Goal: Task Accomplishment & Management: Use online tool/utility

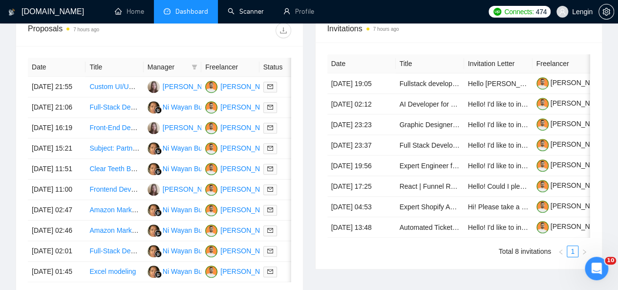
click at [250, 9] on link "Scanner" at bounding box center [246, 11] width 36 height 8
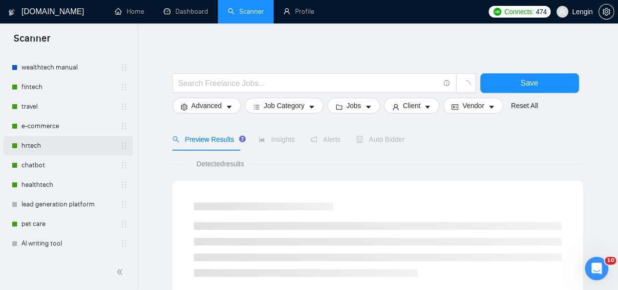
scroll to position [82, 0]
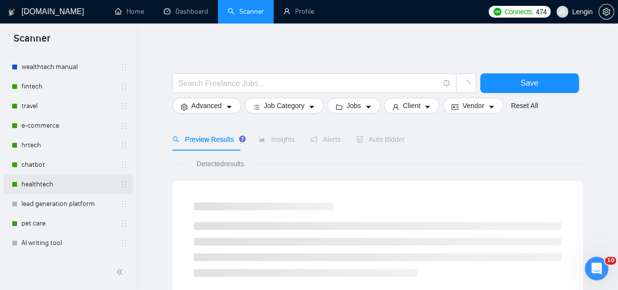
click at [61, 186] on link "healthtech" at bounding box center [68, 185] width 93 height 20
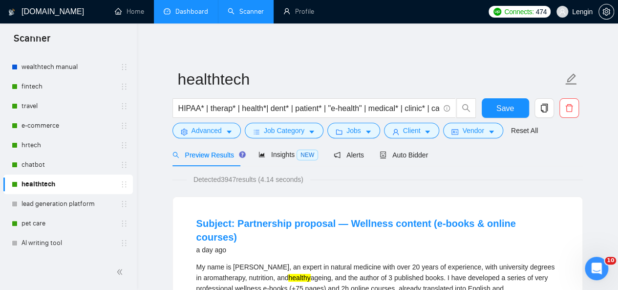
click at [179, 8] on link "Dashboard" at bounding box center [186, 11] width 44 height 8
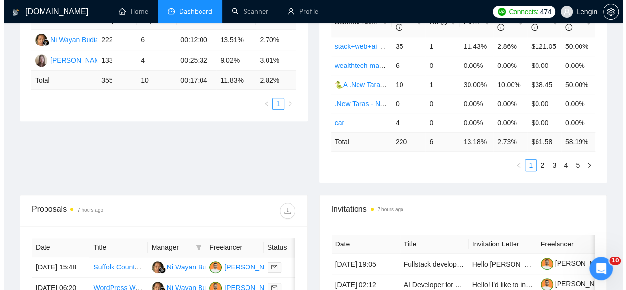
scroll to position [316, 0]
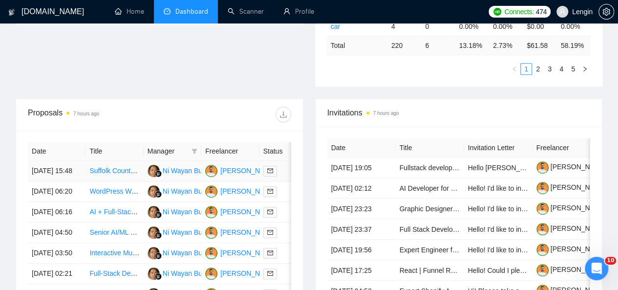
click at [139, 170] on td "Suffolk County [US_STATE] Civil Engineer" at bounding box center [115, 171] width 58 height 21
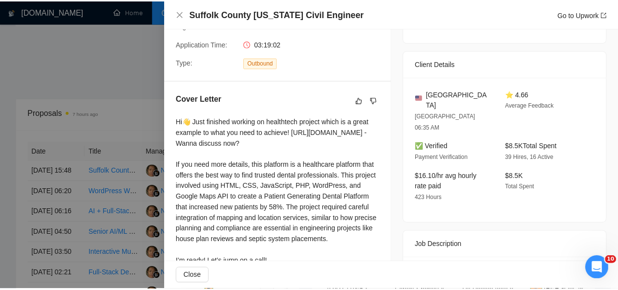
scroll to position [248, 0]
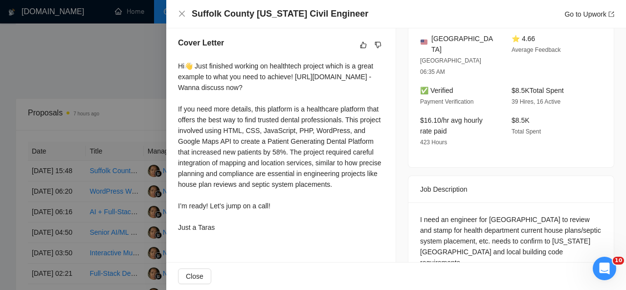
click at [443, 214] on div "I need an engineer for [GEOGRAPHIC_DATA] to review and stamp for health departm…" at bounding box center [511, 241] width 182 height 54
copy div "health"
click at [183, 16] on icon "close" at bounding box center [182, 14] width 8 height 8
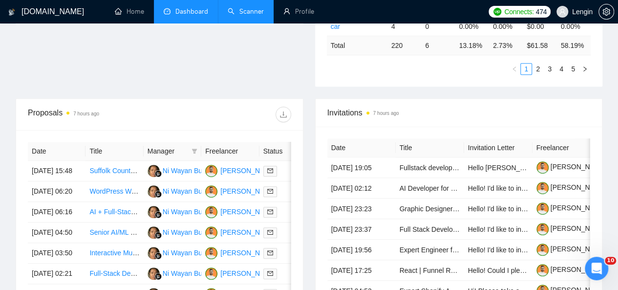
click at [260, 8] on link "Scanner" at bounding box center [246, 11] width 36 height 8
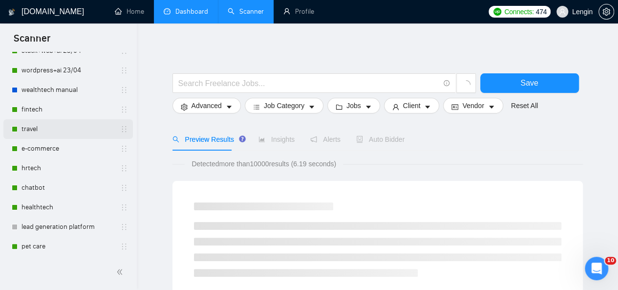
scroll to position [71, 0]
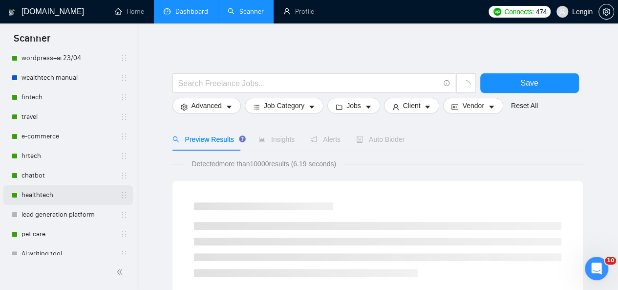
click at [75, 187] on link "healthtech" at bounding box center [68, 195] width 93 height 20
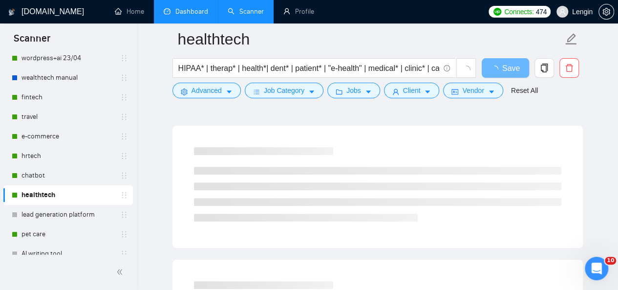
scroll to position [79, 0]
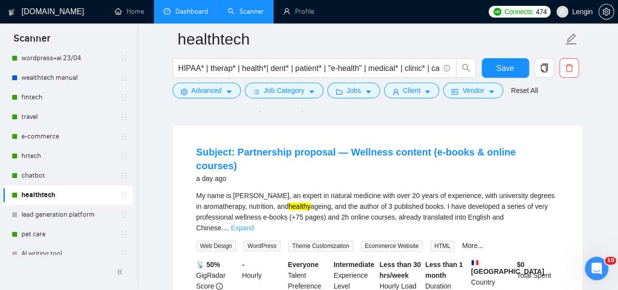
click at [254, 224] on link "Expand" at bounding box center [242, 228] width 23 height 8
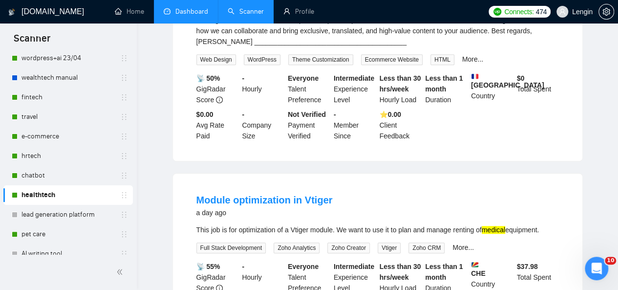
scroll to position [0, 0]
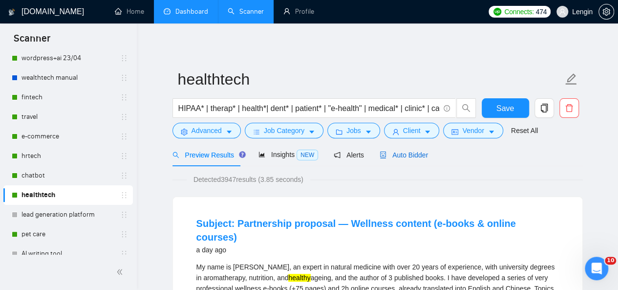
click at [392, 152] on span "Auto Bidder" at bounding box center [404, 155] width 48 height 8
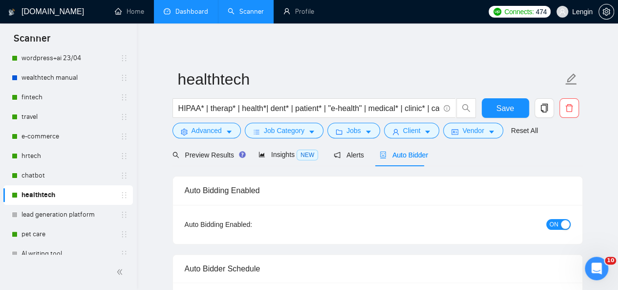
radio input "false"
radio input "true"
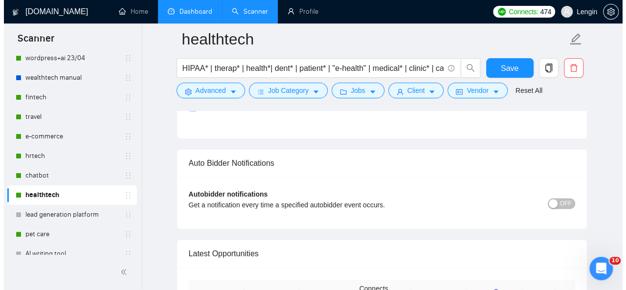
scroll to position [2596, 0]
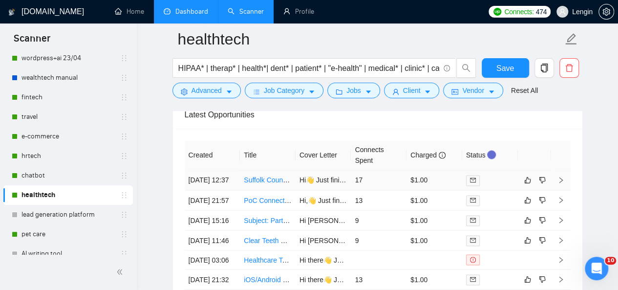
click at [289, 186] on td "Suffolk County [US_STATE] Civil Engineer" at bounding box center [268, 180] width 56 height 20
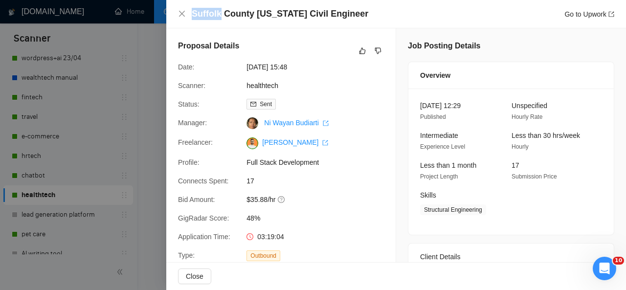
drag, startPoint x: 192, startPoint y: 12, endPoint x: 219, endPoint y: 13, distance: 26.9
click at [219, 13] on h4 "Suffolk County [US_STATE] Civil Engineer" at bounding box center [280, 14] width 176 height 12
copy h4 "[GEOGRAPHIC_DATA]"
click at [180, 13] on icon "close" at bounding box center [182, 14] width 6 height 6
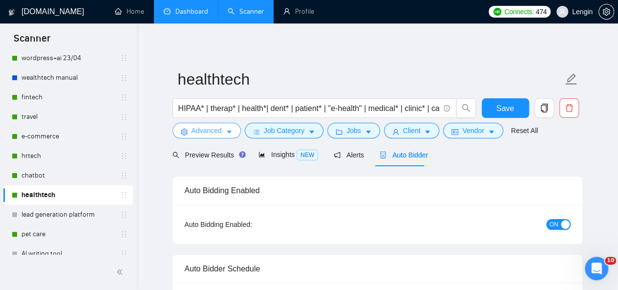
click at [221, 123] on button "Advanced" at bounding box center [207, 131] width 68 height 16
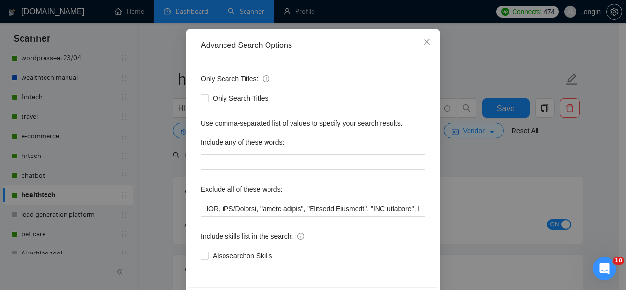
scroll to position [80, 0]
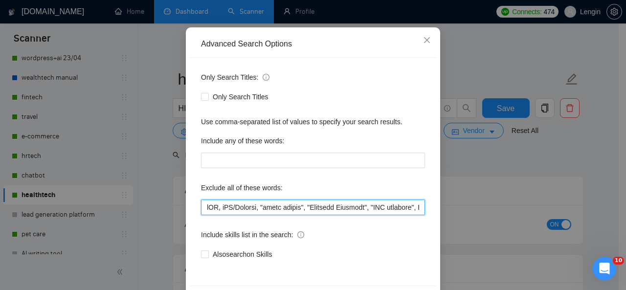
click at [201, 209] on input "text" at bounding box center [313, 207] width 224 height 16
paste input "[GEOGRAPHIC_DATA]"
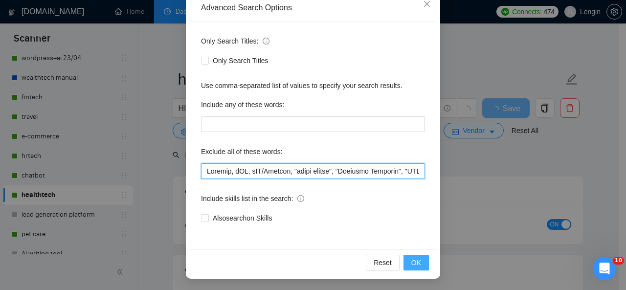
type input "Loremip, dOL, sIT/Ametcon, "adipi elitse", "Doeiusmo Temporin", "UTL etdolore",…"
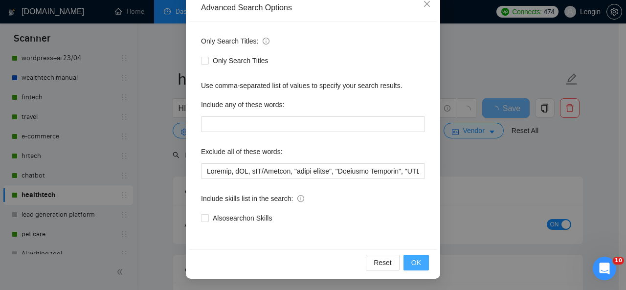
click at [415, 260] on span "OK" at bounding box center [416, 262] width 10 height 11
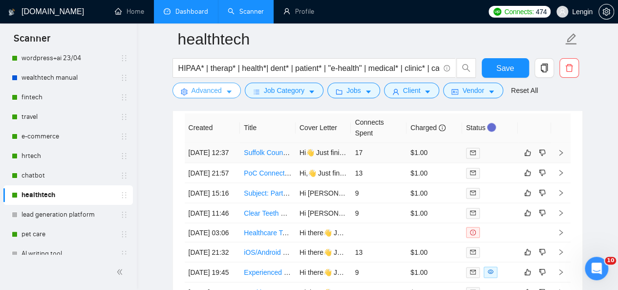
scroll to position [2624, 0]
click at [278, 161] on td "Suffolk County [US_STATE] Civil Engineer" at bounding box center [268, 152] width 56 height 20
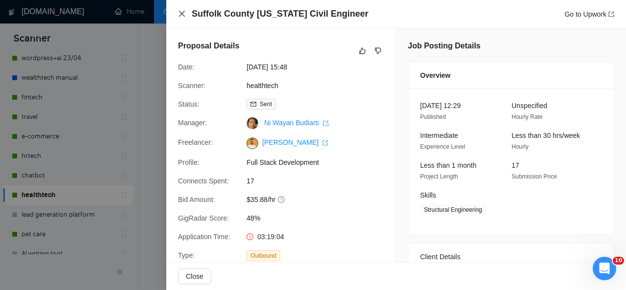
click at [178, 17] on icon "close" at bounding box center [182, 14] width 8 height 8
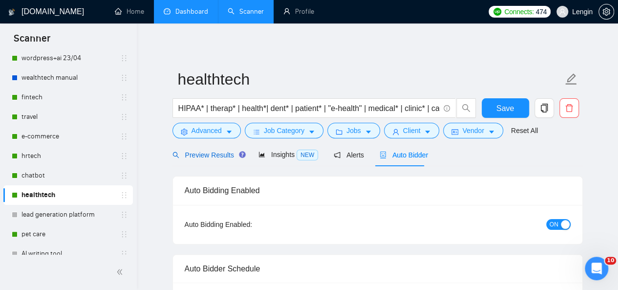
click at [210, 159] on span "Preview Results" at bounding box center [208, 155] width 70 height 8
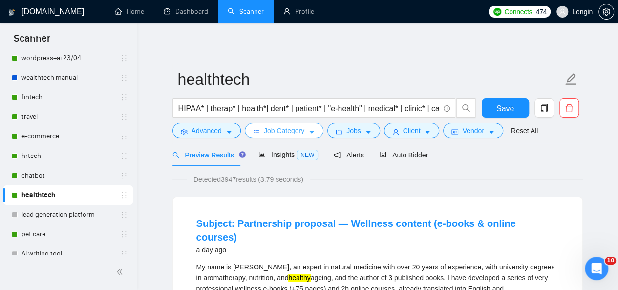
click at [311, 131] on icon "caret-down" at bounding box center [311, 132] width 7 height 7
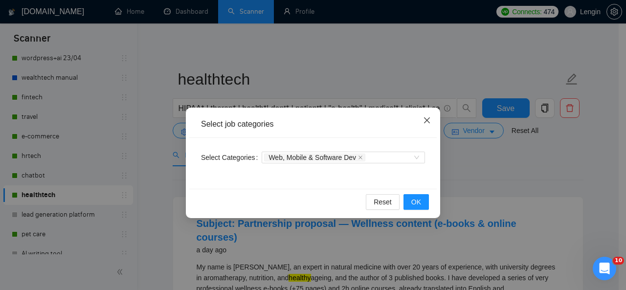
click at [429, 119] on icon "close" at bounding box center [427, 120] width 8 height 8
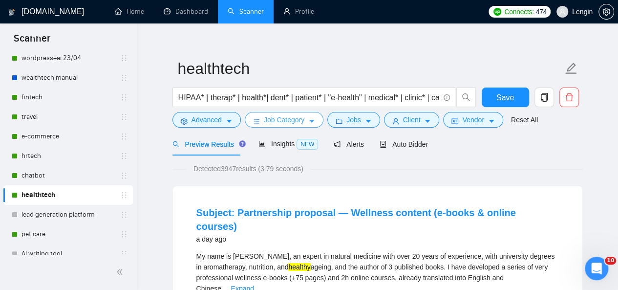
scroll to position [11, 0]
click at [295, 117] on span "Job Category" at bounding box center [284, 119] width 41 height 11
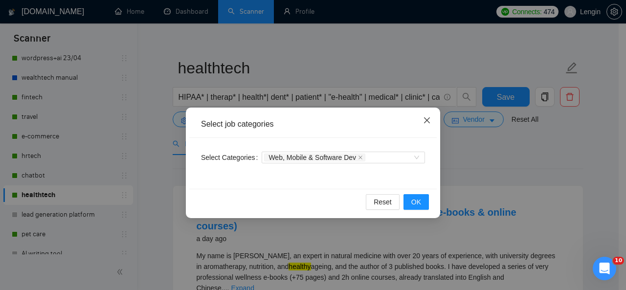
click at [428, 124] on icon "close" at bounding box center [427, 120] width 8 height 8
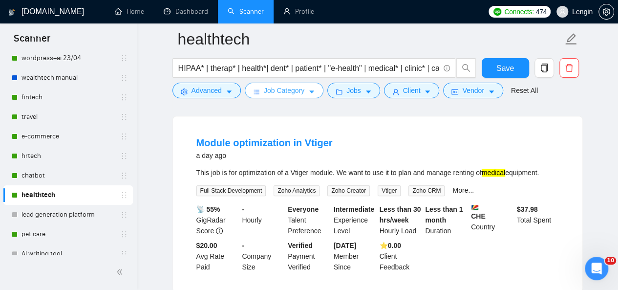
scroll to position [309, 0]
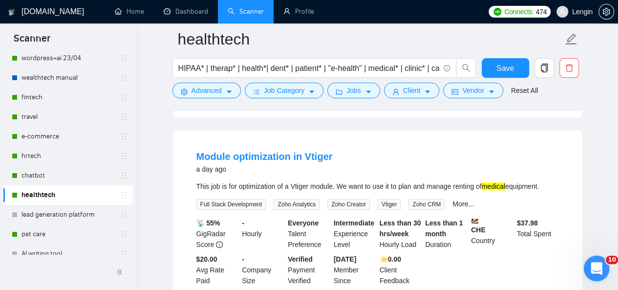
click at [598, 270] on icon "Open Intercom Messenger" at bounding box center [596, 267] width 16 height 16
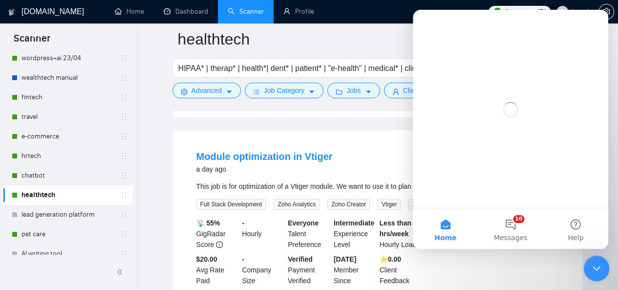
scroll to position [0, 0]
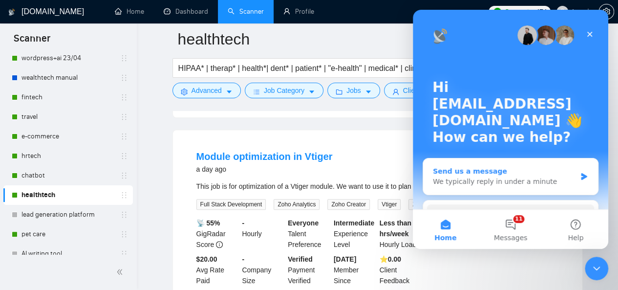
click at [580, 177] on icon "Intercom messenger" at bounding box center [584, 177] width 8 height 8
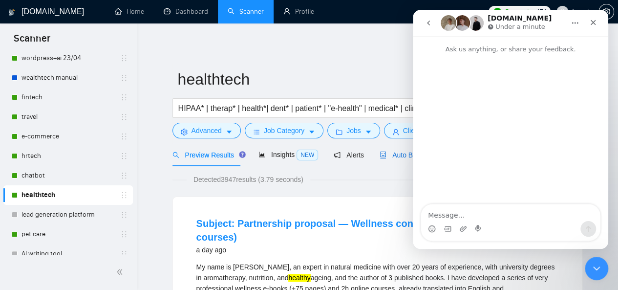
click at [392, 154] on span "Auto Bidder" at bounding box center [404, 155] width 48 height 8
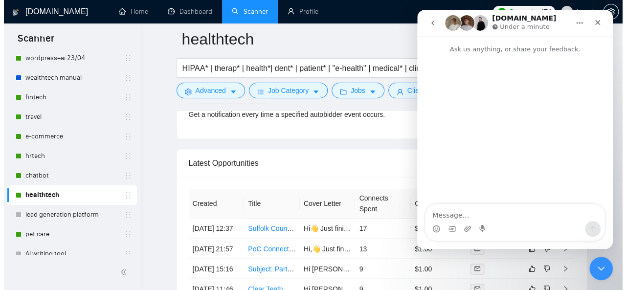
scroll to position [2591, 0]
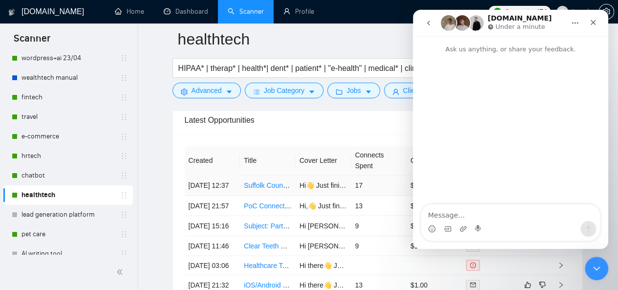
click at [284, 192] on td "Suffolk County [US_STATE] Civil Engineer" at bounding box center [268, 186] width 56 height 20
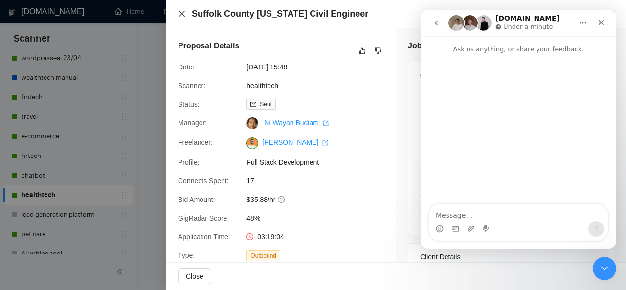
click at [184, 11] on icon "close" at bounding box center [182, 14] width 8 height 8
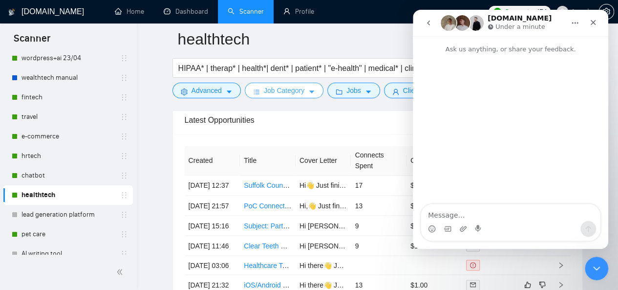
click at [304, 92] on button "Job Category" at bounding box center [284, 91] width 79 height 16
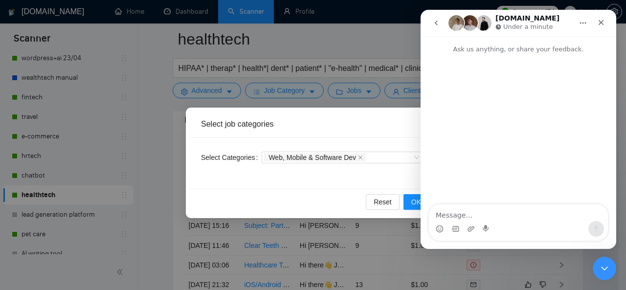
click at [171, 82] on div "Select job categories Select Categories Web, Mobile & Software Dev Reset OK" at bounding box center [313, 145] width 626 height 290
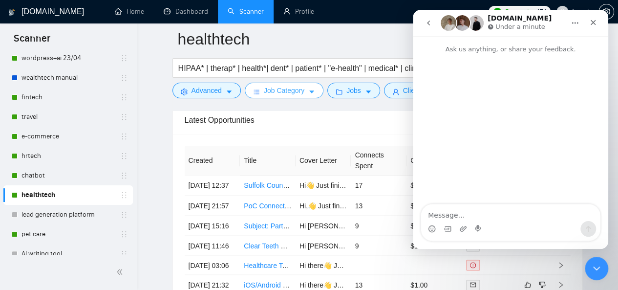
click at [283, 92] on span "Job Category" at bounding box center [284, 90] width 41 height 11
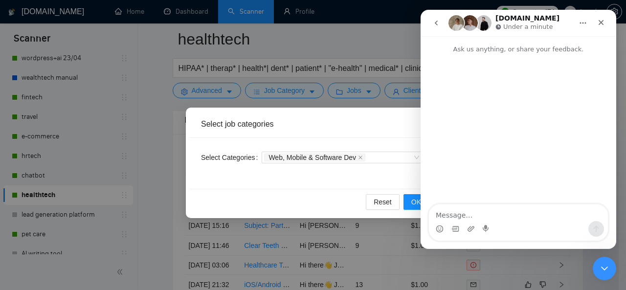
click at [159, 111] on div "Select job categories Select Categories Web, Mobile & Software Dev Reset OK" at bounding box center [313, 145] width 626 height 290
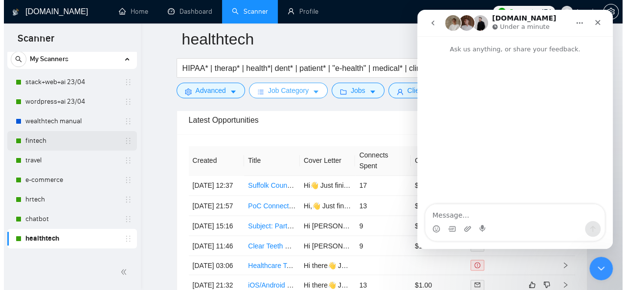
scroll to position [27, 0]
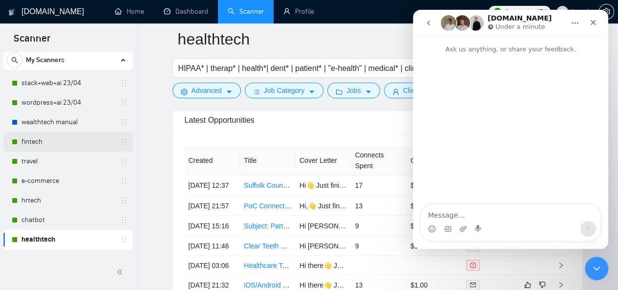
click at [66, 139] on link "fintech" at bounding box center [68, 142] width 93 height 20
click at [249, 191] on td "Suffolk County [US_STATE] Civil Engineer" at bounding box center [268, 186] width 56 height 20
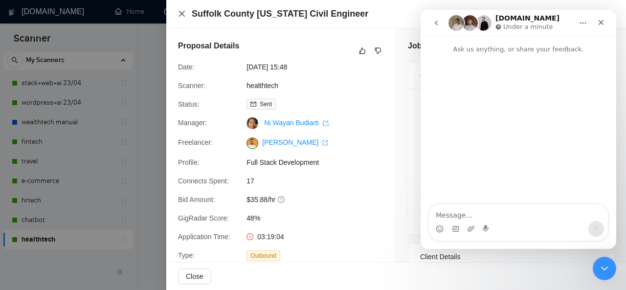
click at [184, 14] on icon "close" at bounding box center [182, 14] width 8 height 8
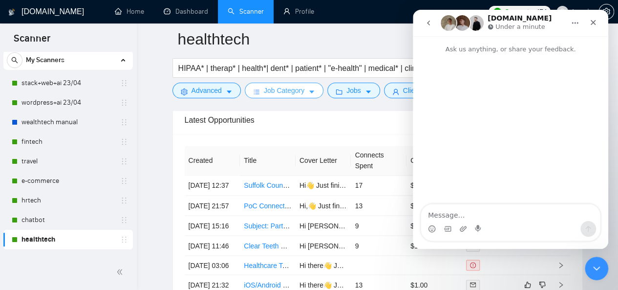
click at [303, 95] on button "Job Category" at bounding box center [284, 91] width 79 height 16
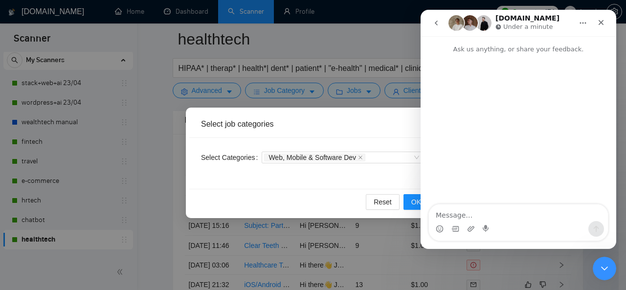
click at [288, 97] on div "Select job categories Select Categories Web, Mobile & Software Dev Reset OK" at bounding box center [313, 145] width 626 height 290
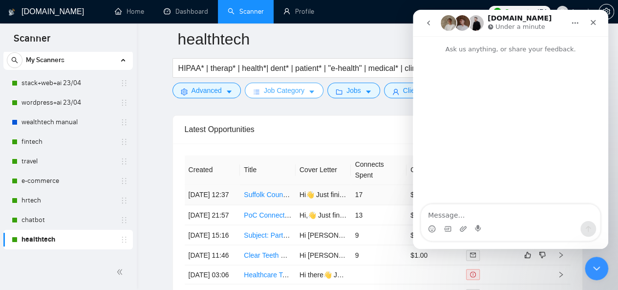
scroll to position [2581, 0]
click at [431, 24] on icon "go back" at bounding box center [429, 23] width 8 height 8
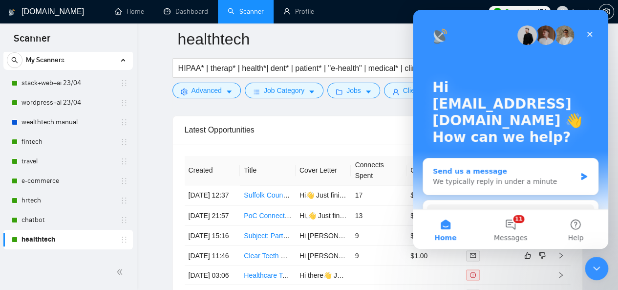
click at [501, 186] on div "We typically reply in under a minute" at bounding box center [504, 181] width 143 height 10
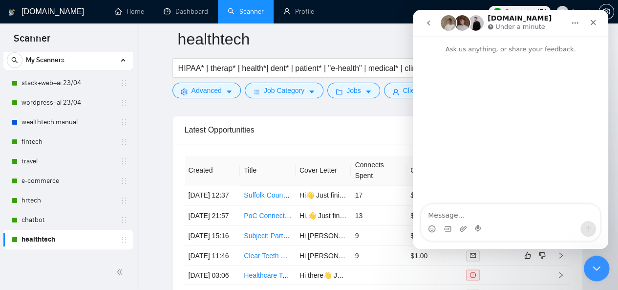
click at [592, 264] on icon "Close Intercom Messenger" at bounding box center [596, 267] width 12 height 12
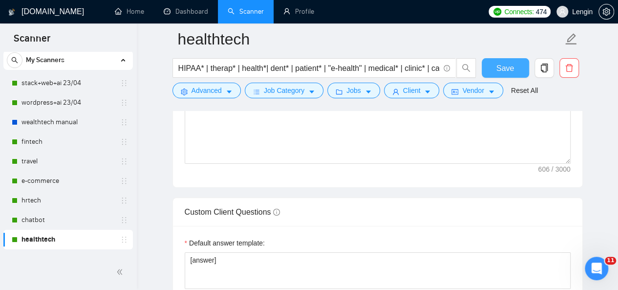
scroll to position [1447, 0]
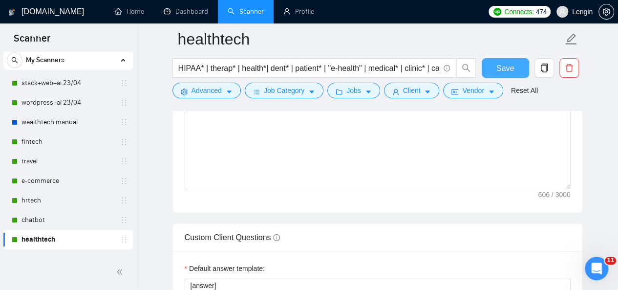
click at [519, 69] on button "Save" at bounding box center [505, 68] width 47 height 20
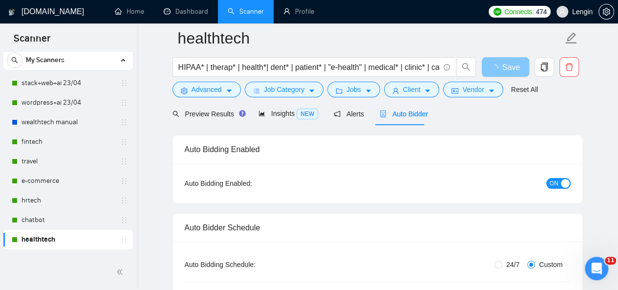
scroll to position [0, 0]
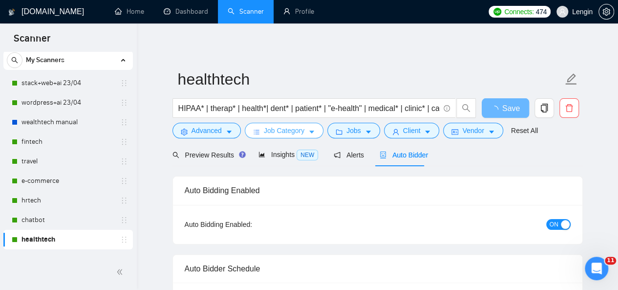
click at [312, 134] on icon "caret-down" at bounding box center [311, 132] width 7 height 7
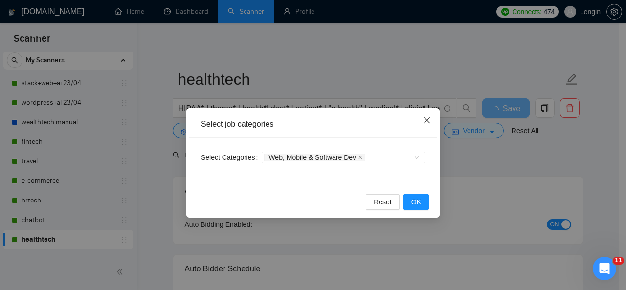
click at [428, 121] on icon "close" at bounding box center [427, 120] width 8 height 8
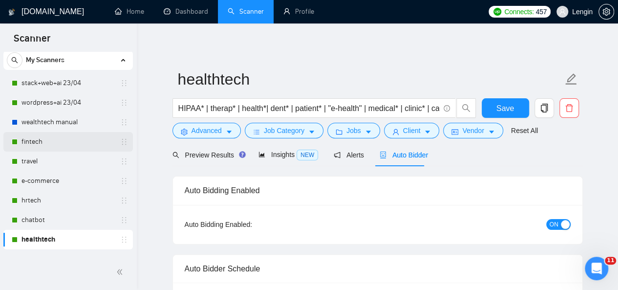
click at [53, 141] on link "fintech" at bounding box center [68, 142] width 93 height 20
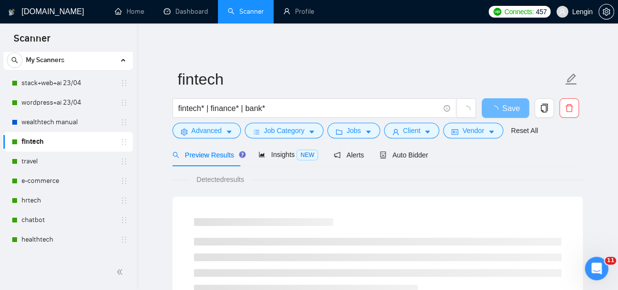
click at [305, 130] on button "Job Category" at bounding box center [284, 131] width 79 height 16
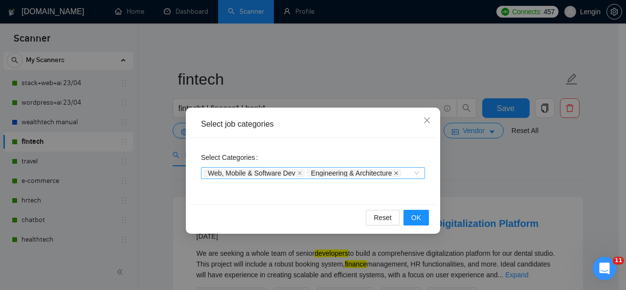
click at [396, 175] on icon "close" at bounding box center [396, 173] width 5 height 5
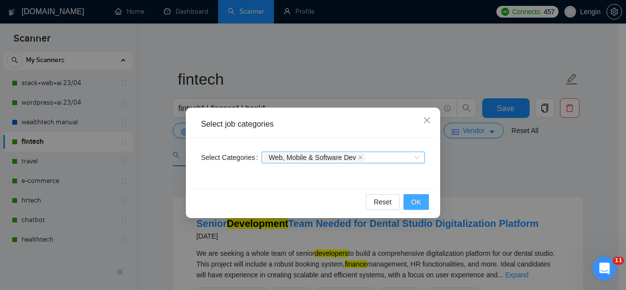
click at [419, 197] on span "OK" at bounding box center [416, 202] width 10 height 11
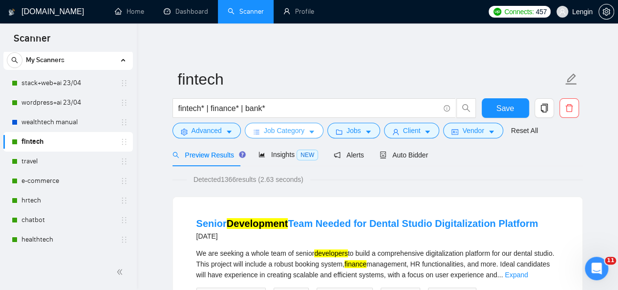
click at [316, 130] on button "Job Category" at bounding box center [284, 131] width 79 height 16
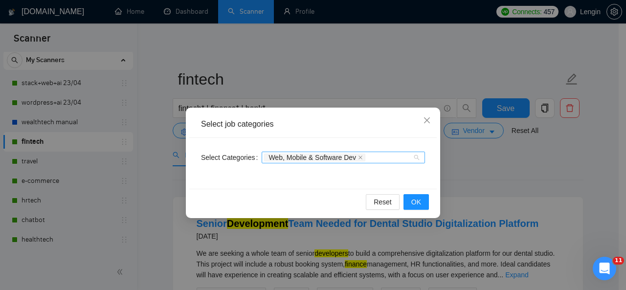
click at [417, 157] on div "Web, Mobile & Software Dev" at bounding box center [343, 158] width 163 height 12
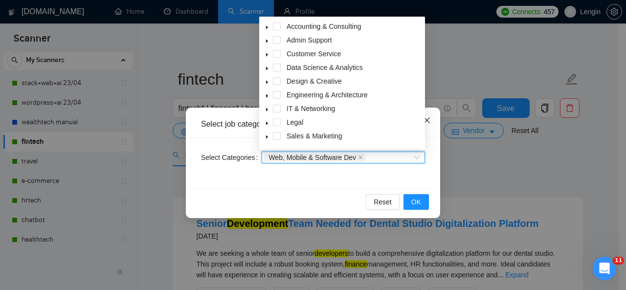
click at [430, 118] on icon "close" at bounding box center [427, 120] width 8 height 8
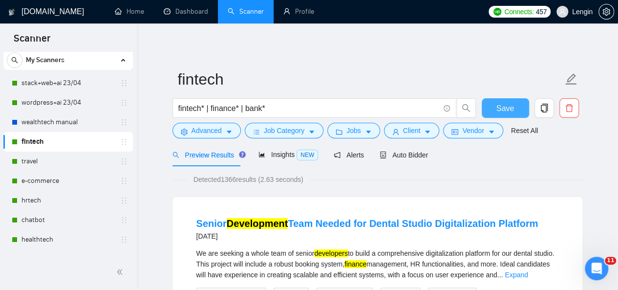
click at [504, 104] on span "Save" at bounding box center [506, 108] width 18 height 12
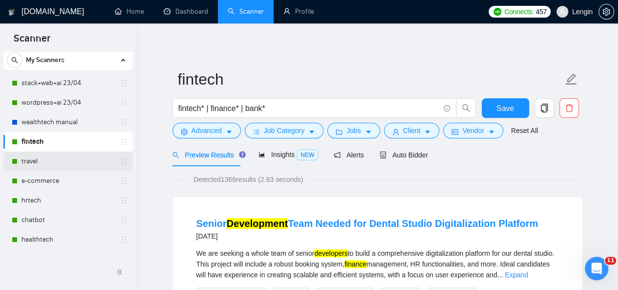
click at [68, 166] on link "travel" at bounding box center [68, 162] width 93 height 20
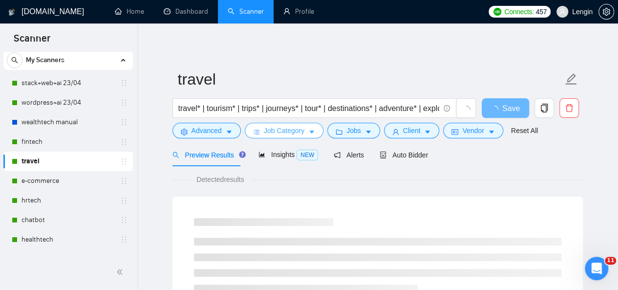
click at [284, 132] on span "Job Category" at bounding box center [284, 130] width 41 height 11
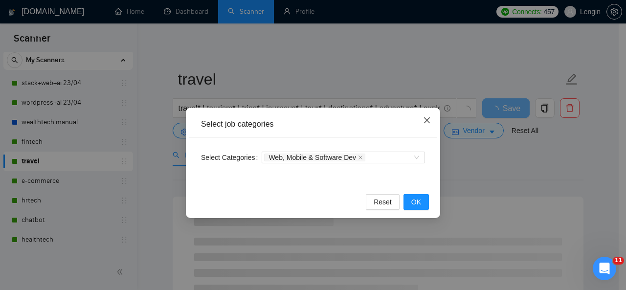
click at [427, 119] on icon "close" at bounding box center [427, 120] width 8 height 8
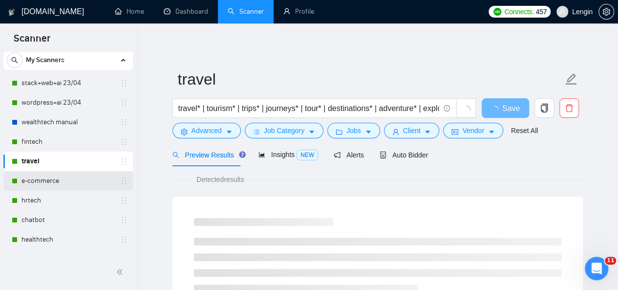
click at [86, 177] on link "e-commerce" at bounding box center [68, 181] width 93 height 20
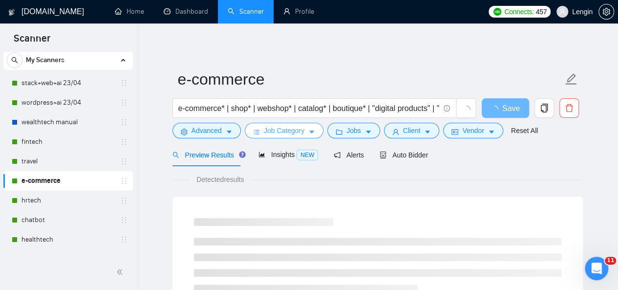
click at [286, 131] on span "Job Category" at bounding box center [284, 130] width 41 height 11
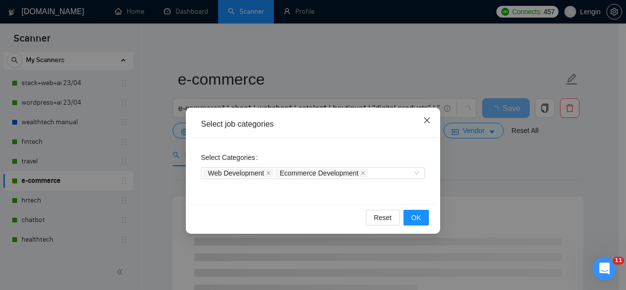
click at [427, 123] on icon "close" at bounding box center [427, 120] width 8 height 8
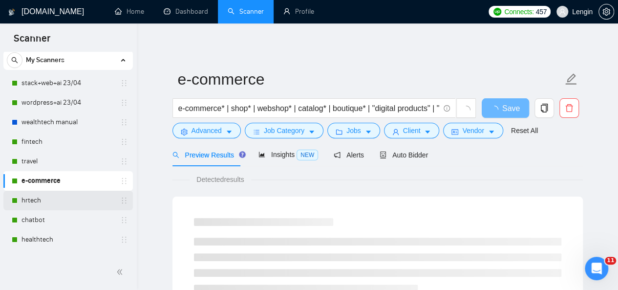
click at [58, 201] on link "hrtech" at bounding box center [68, 201] width 93 height 20
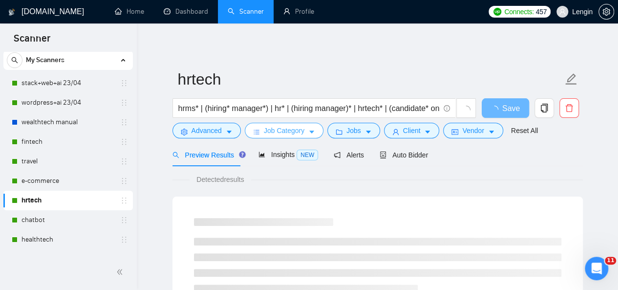
click at [316, 129] on button "Job Category" at bounding box center [284, 131] width 79 height 16
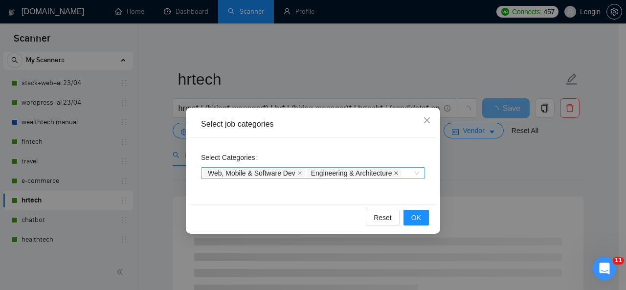
click at [396, 172] on icon "close" at bounding box center [396, 173] width 5 height 5
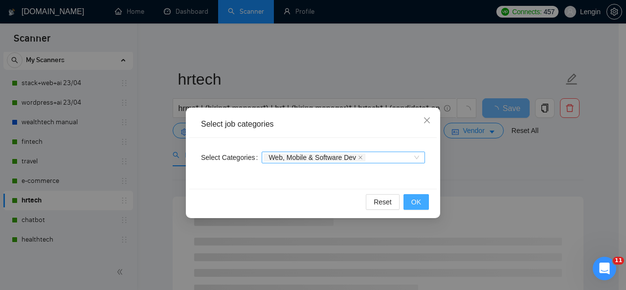
click at [418, 194] on button "OK" at bounding box center [415, 202] width 25 height 16
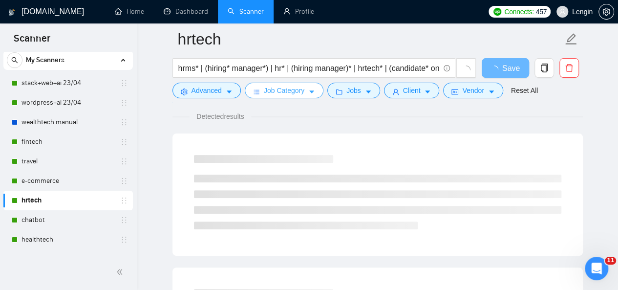
scroll to position [72, 0]
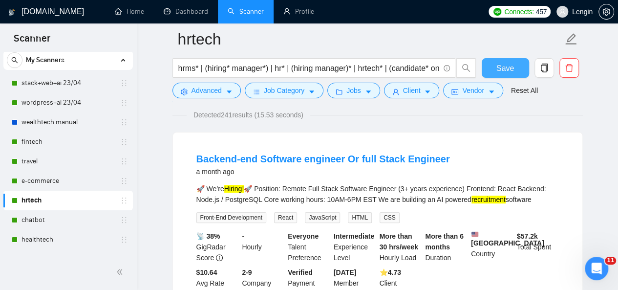
click at [495, 66] on button "Save" at bounding box center [505, 68] width 47 height 20
click at [314, 94] on button "Job Category" at bounding box center [284, 91] width 79 height 16
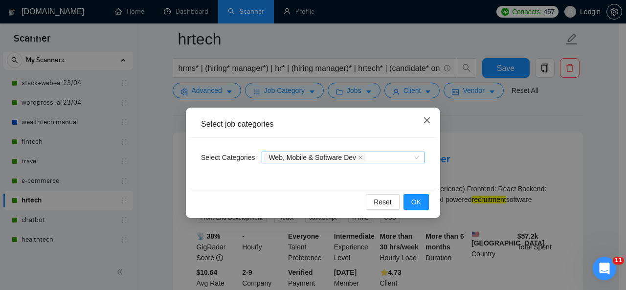
click at [427, 122] on icon "close" at bounding box center [427, 120] width 8 height 8
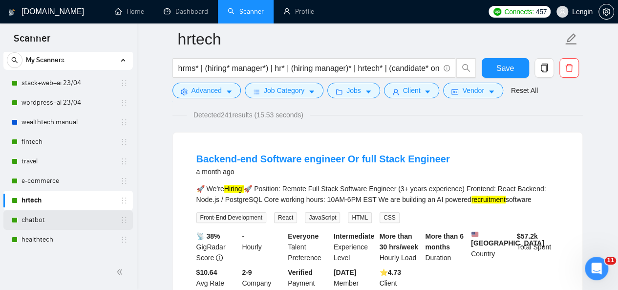
click at [50, 212] on link "chatbot" at bounding box center [68, 220] width 93 height 20
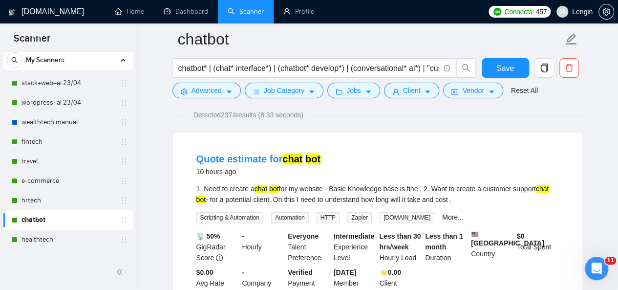
scroll to position [30, 0]
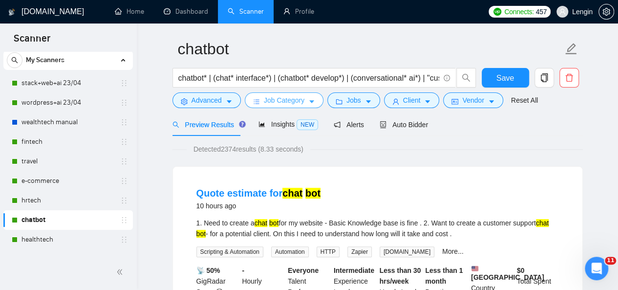
click at [302, 102] on button "Job Category" at bounding box center [284, 100] width 79 height 16
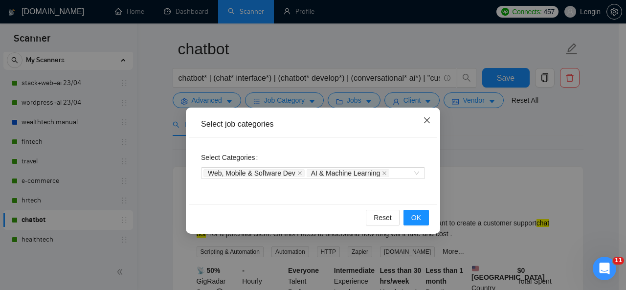
click at [426, 123] on icon "close" at bounding box center [427, 120] width 8 height 8
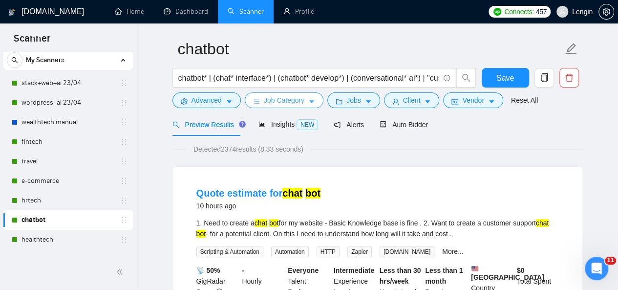
scroll to position [139, 0]
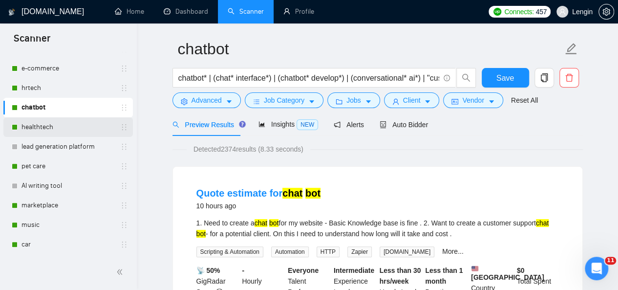
click at [70, 123] on link "healthtech" at bounding box center [68, 127] width 93 height 20
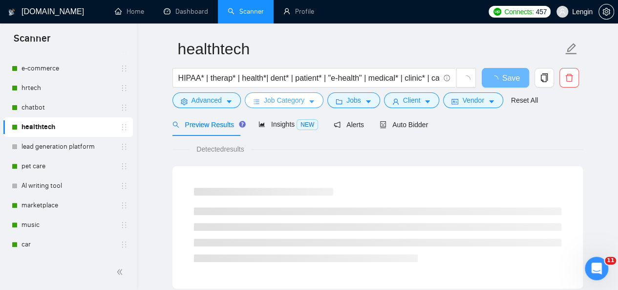
click at [314, 102] on button "Job Category" at bounding box center [284, 100] width 79 height 16
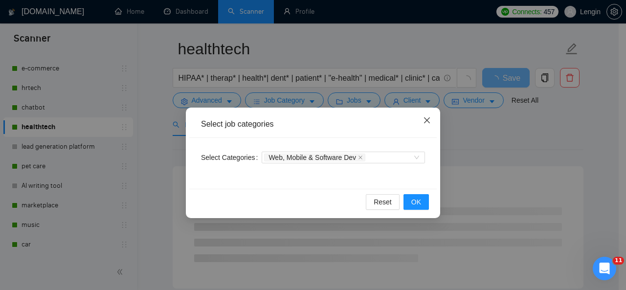
click at [429, 120] on icon "close" at bounding box center [427, 120] width 8 height 8
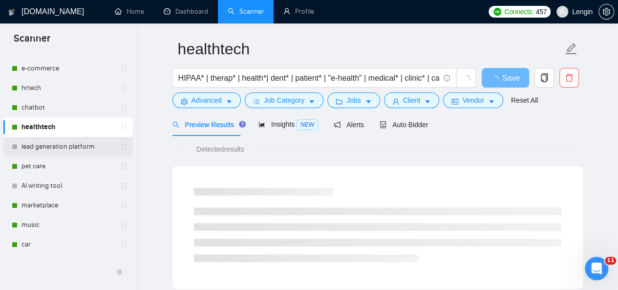
click at [50, 153] on link "lead generation platform" at bounding box center [68, 147] width 93 height 20
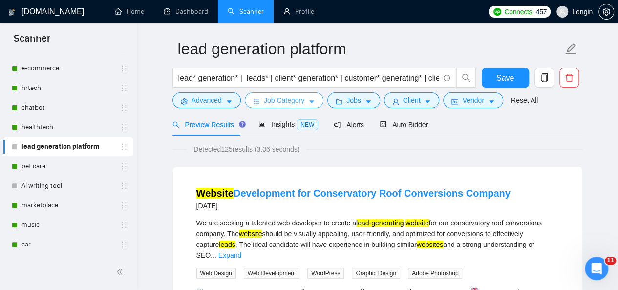
click at [275, 106] on button "Job Category" at bounding box center [284, 100] width 79 height 16
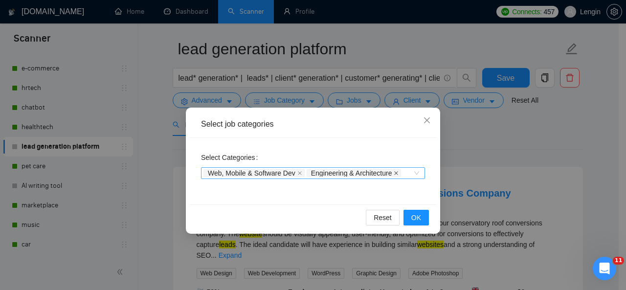
click at [395, 172] on icon "close" at bounding box center [397, 173] width 4 height 4
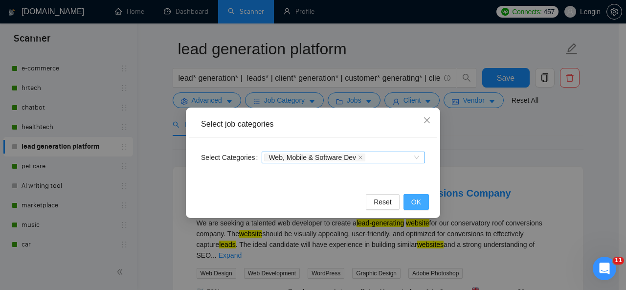
click at [414, 202] on span "OK" at bounding box center [416, 202] width 10 height 11
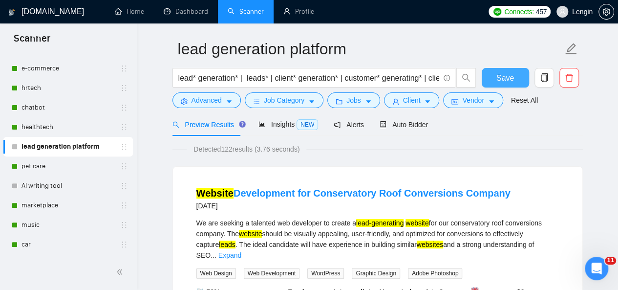
click at [487, 81] on button "Save" at bounding box center [505, 78] width 47 height 20
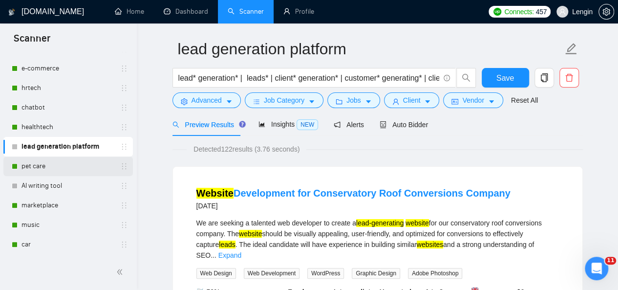
click at [59, 160] on link "pet care" at bounding box center [68, 166] width 93 height 20
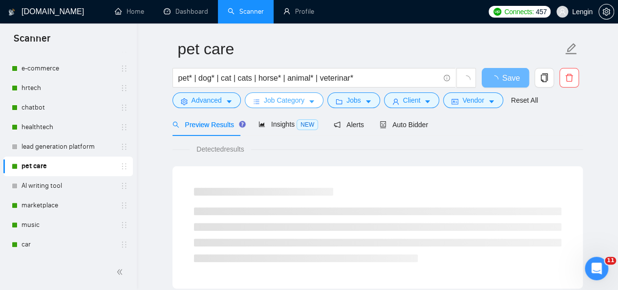
click at [308, 105] on icon "caret-down" at bounding box center [311, 101] width 7 height 7
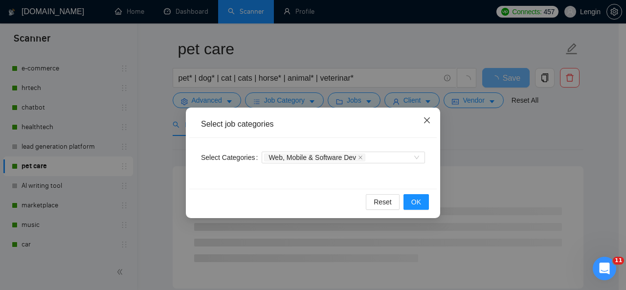
click at [430, 120] on icon "close" at bounding box center [427, 120] width 8 height 8
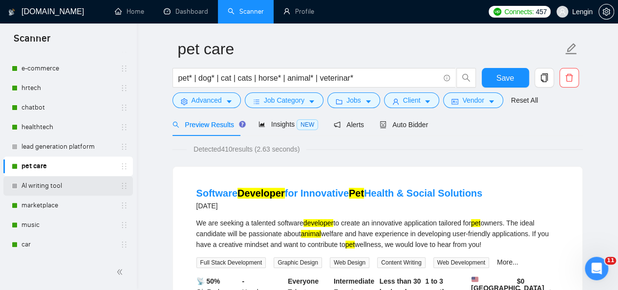
click at [80, 191] on link "AI writing tool" at bounding box center [68, 186] width 93 height 20
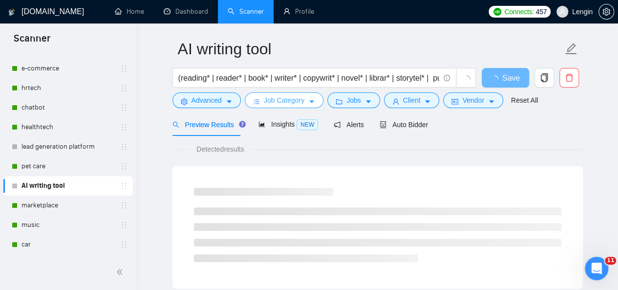
click at [309, 100] on icon "caret-down" at bounding box center [311, 101] width 7 height 7
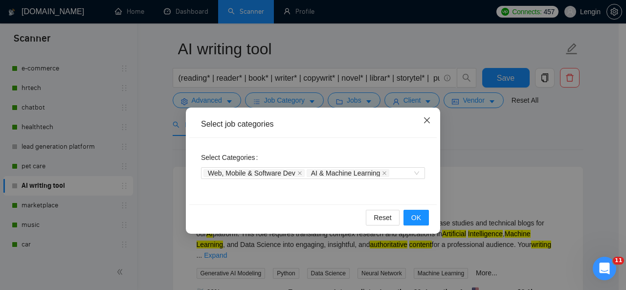
click at [421, 116] on span "Close" at bounding box center [427, 121] width 26 height 26
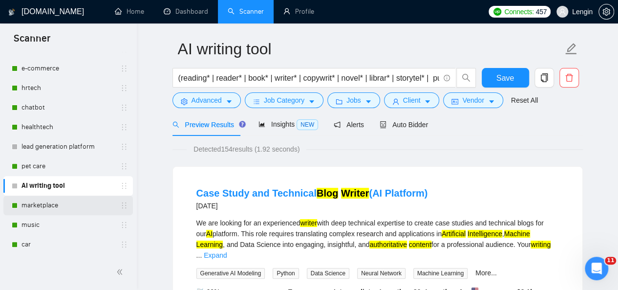
click at [73, 212] on link "marketplace" at bounding box center [68, 206] width 93 height 20
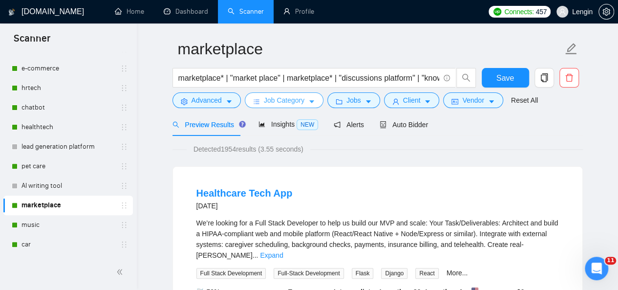
click at [311, 98] on icon "caret-down" at bounding box center [311, 101] width 7 height 7
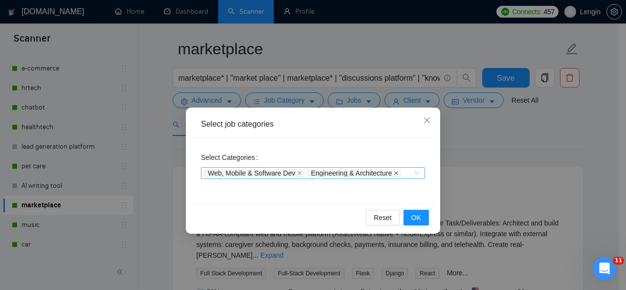
click at [397, 172] on icon "close" at bounding box center [396, 173] width 5 height 5
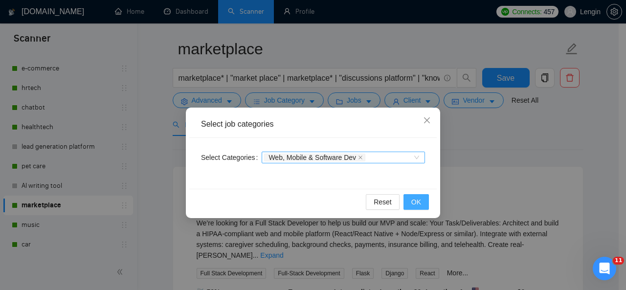
click at [419, 204] on span "OK" at bounding box center [416, 202] width 10 height 11
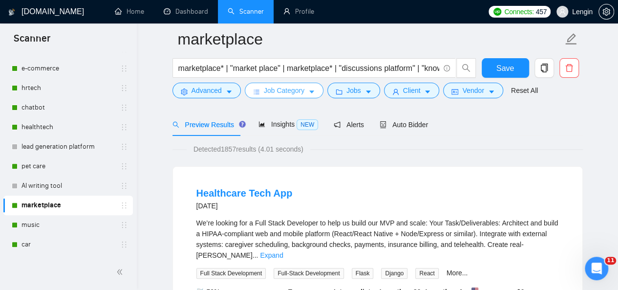
scroll to position [73, 0]
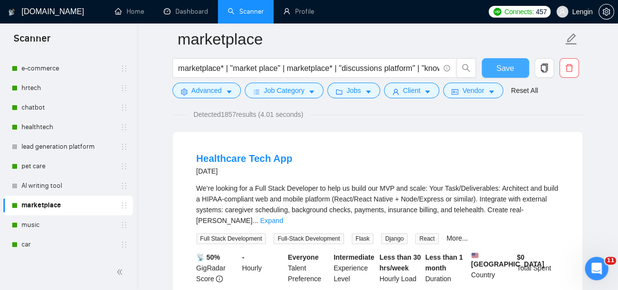
click at [516, 62] on button "Save" at bounding box center [505, 68] width 47 height 20
click at [58, 220] on link "music" at bounding box center [68, 225] width 93 height 20
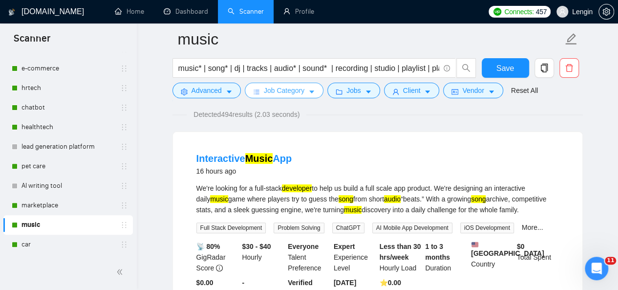
click at [311, 95] on icon "caret-down" at bounding box center [311, 91] width 7 height 7
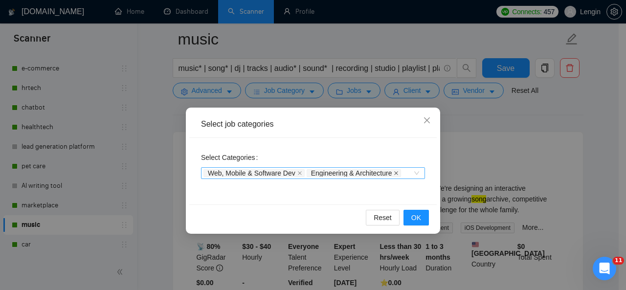
click at [395, 173] on icon "close" at bounding box center [396, 173] width 5 height 5
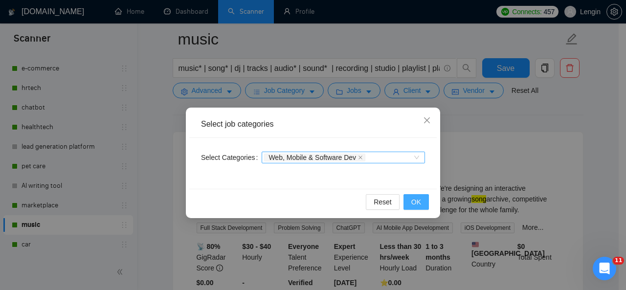
click at [417, 207] on button "OK" at bounding box center [415, 202] width 25 height 16
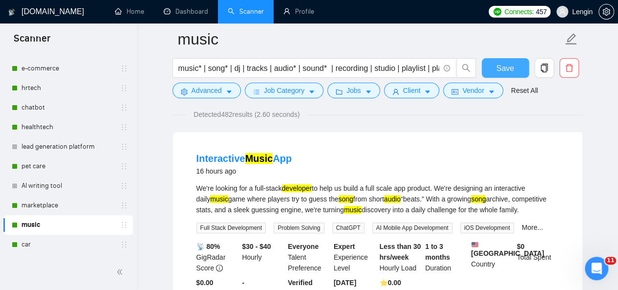
click at [510, 70] on span "Save" at bounding box center [506, 68] width 18 height 12
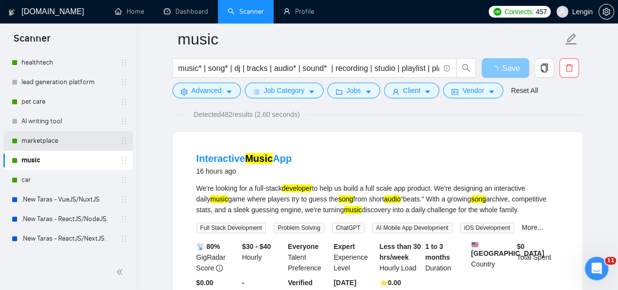
scroll to position [205, 0]
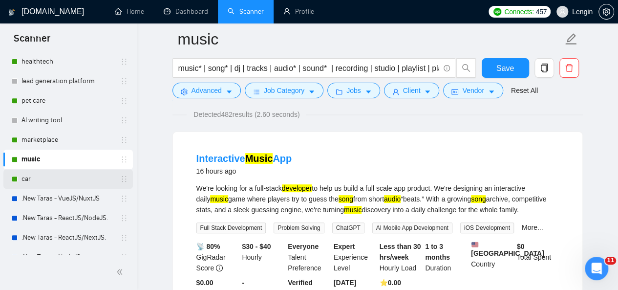
click at [57, 180] on link "car" at bounding box center [68, 179] width 93 height 20
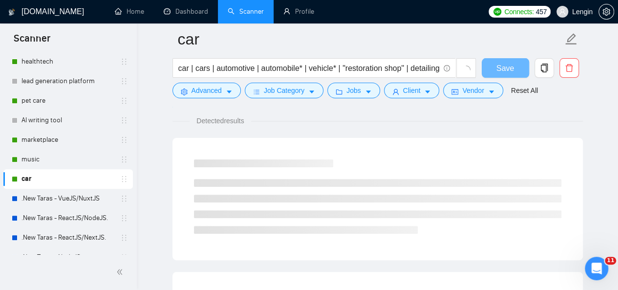
scroll to position [73, 0]
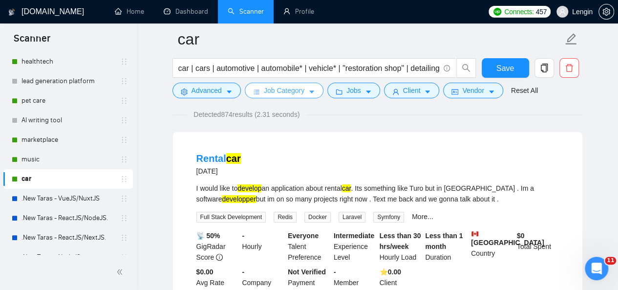
click at [308, 88] on icon "caret-down" at bounding box center [311, 91] width 7 height 7
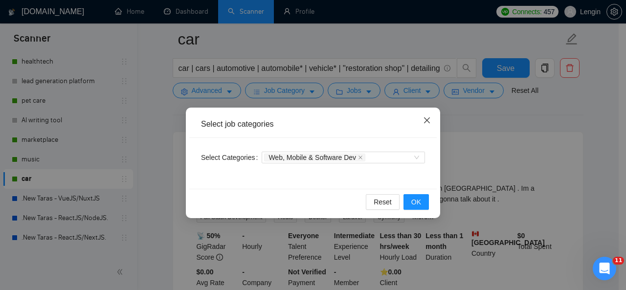
click at [428, 118] on icon "close" at bounding box center [427, 120] width 8 height 8
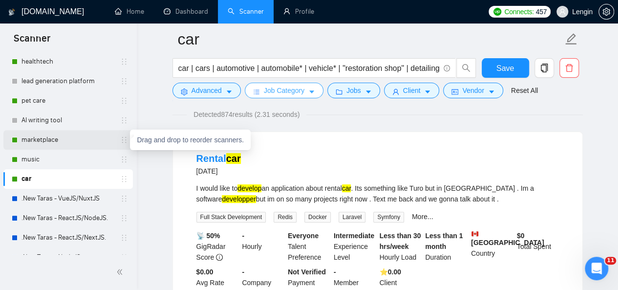
scroll to position [0, 0]
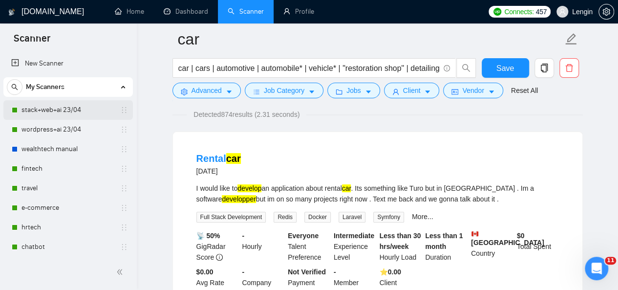
click at [67, 111] on link "stack+web+ai 23/04" at bounding box center [68, 110] width 93 height 20
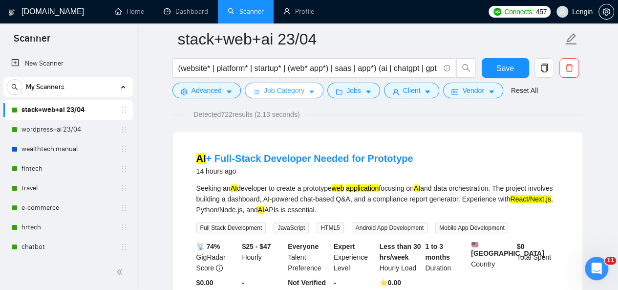
click at [304, 95] on button "Job Category" at bounding box center [284, 91] width 79 height 16
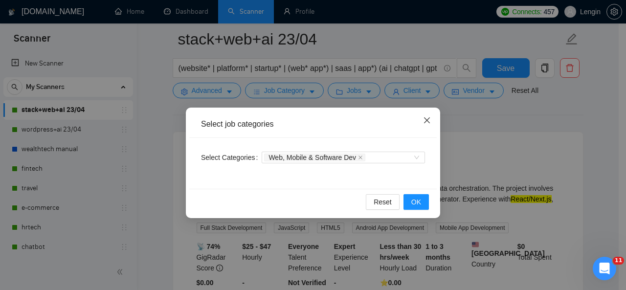
click at [425, 118] on icon "close" at bounding box center [427, 120] width 8 height 8
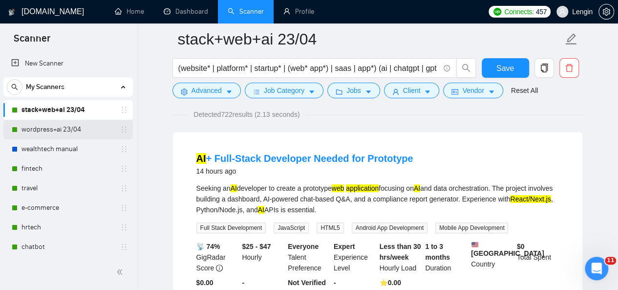
click at [66, 126] on link "wordpress+ai 23/04" at bounding box center [68, 130] width 93 height 20
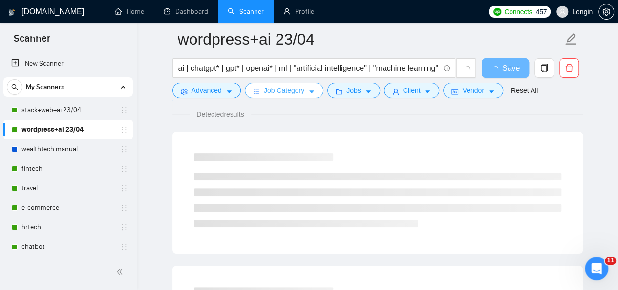
click at [298, 95] on span "Job Category" at bounding box center [284, 90] width 41 height 11
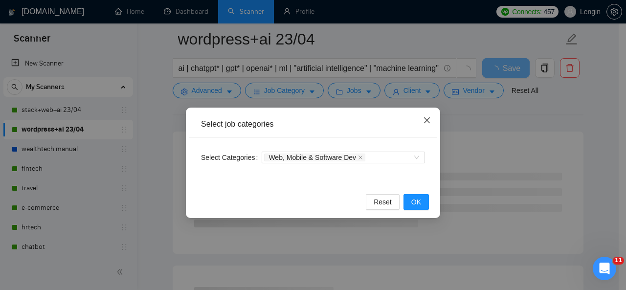
click at [429, 121] on icon "close" at bounding box center [427, 120] width 8 height 8
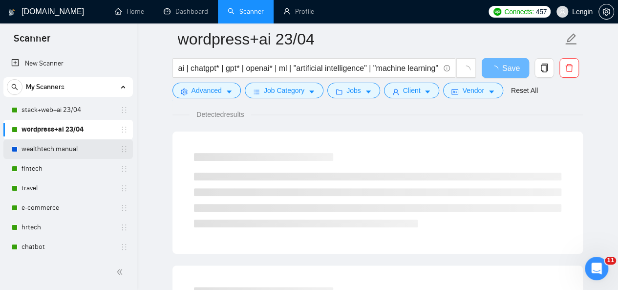
click at [62, 156] on link "wealthtech manual" at bounding box center [68, 149] width 93 height 20
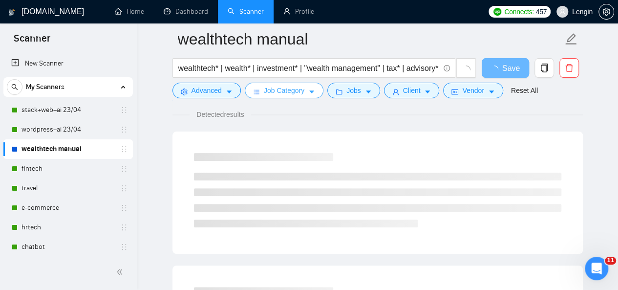
click at [308, 90] on icon "caret-down" at bounding box center [311, 91] width 7 height 7
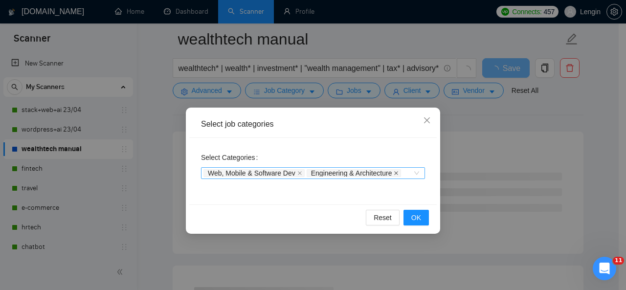
click at [397, 173] on icon "close" at bounding box center [396, 173] width 5 height 5
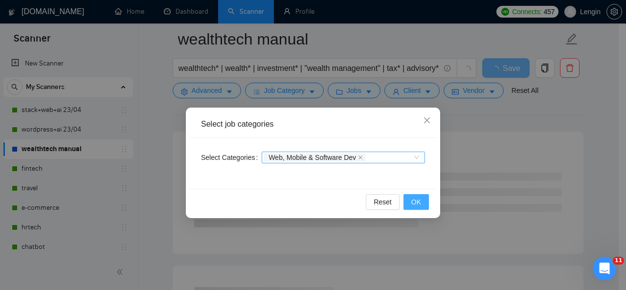
click at [417, 201] on span "OK" at bounding box center [416, 202] width 10 height 11
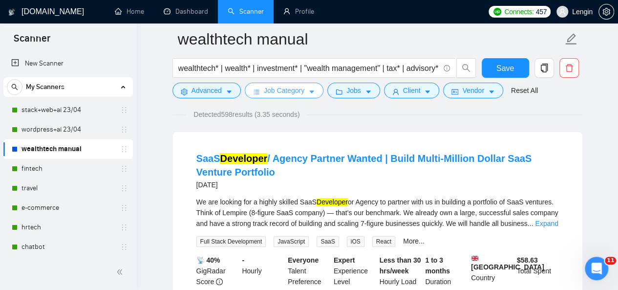
click at [288, 95] on span "Job Category" at bounding box center [284, 90] width 41 height 11
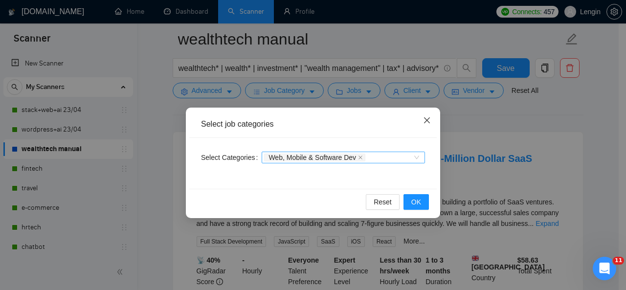
click at [426, 118] on icon "close" at bounding box center [427, 120] width 8 height 8
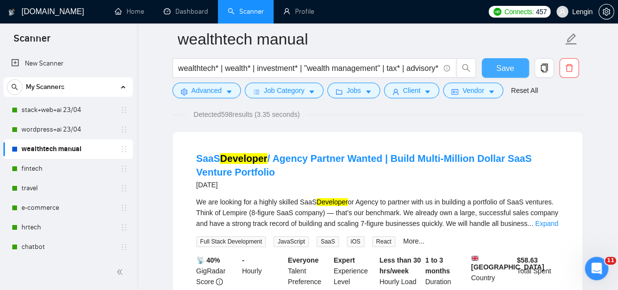
click at [497, 70] on button "Save" at bounding box center [505, 68] width 47 height 20
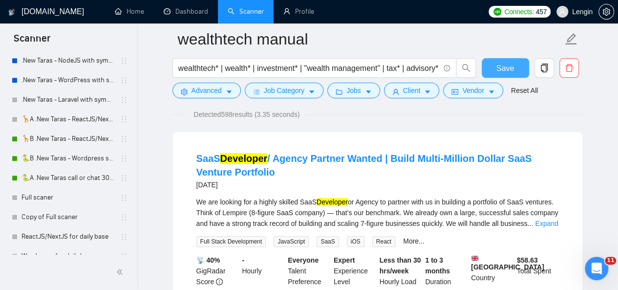
scroll to position [462, 0]
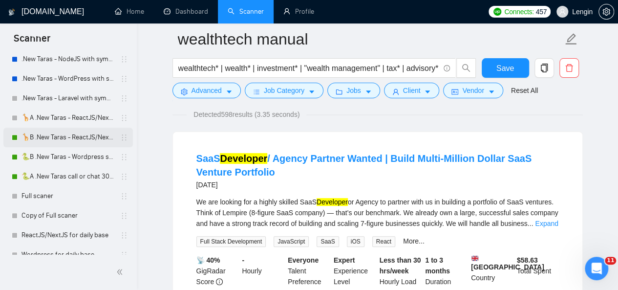
click at [81, 129] on link "🦒B .New Taras - ReactJS/NextJS rel exp 23/04" at bounding box center [68, 138] width 93 height 20
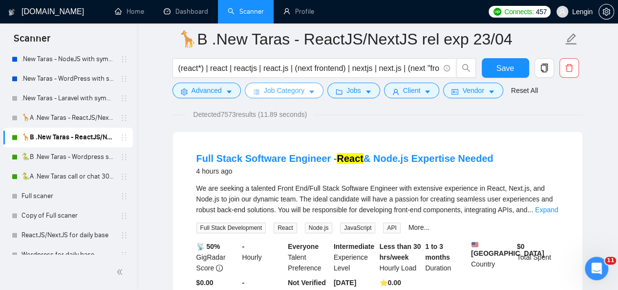
click at [311, 88] on span "caret-down" at bounding box center [311, 91] width 7 height 7
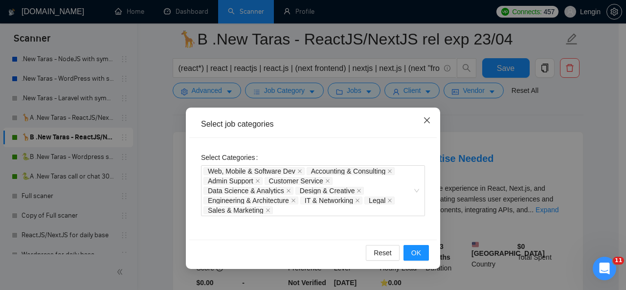
click at [427, 122] on icon "close" at bounding box center [427, 120] width 6 height 6
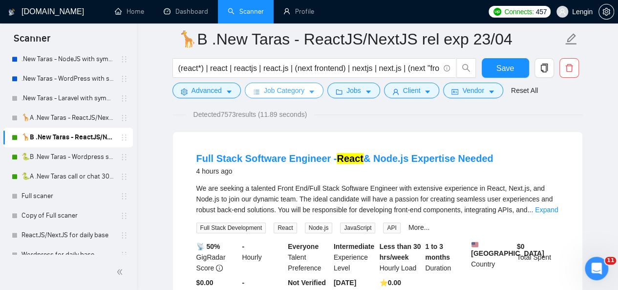
click at [301, 84] on button "Job Category" at bounding box center [284, 91] width 79 height 16
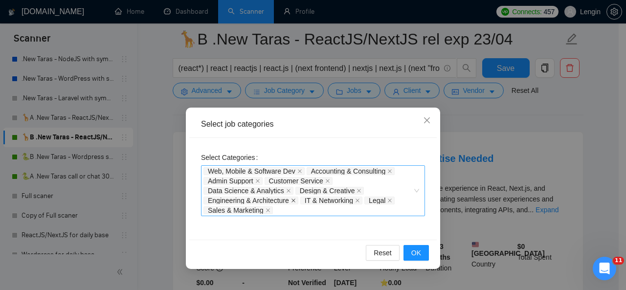
click at [292, 200] on icon "close" at bounding box center [293, 200] width 5 height 5
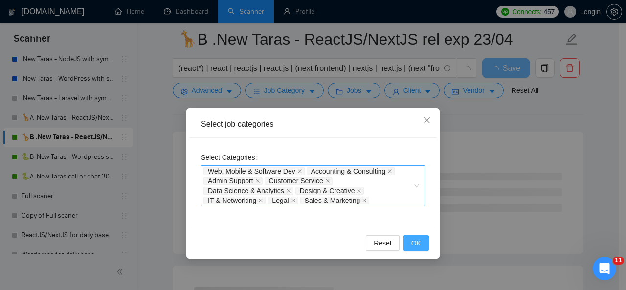
click at [418, 243] on span "OK" at bounding box center [416, 243] width 10 height 11
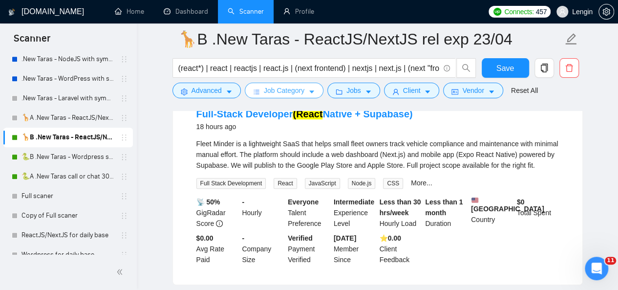
scroll to position [328, 0]
click at [507, 67] on span "Save" at bounding box center [506, 68] width 18 height 12
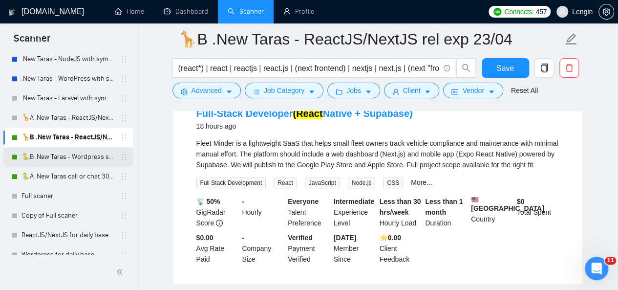
click at [78, 154] on link "🐍B .New Taras - Wordpress short 23/04" at bounding box center [68, 157] width 93 height 20
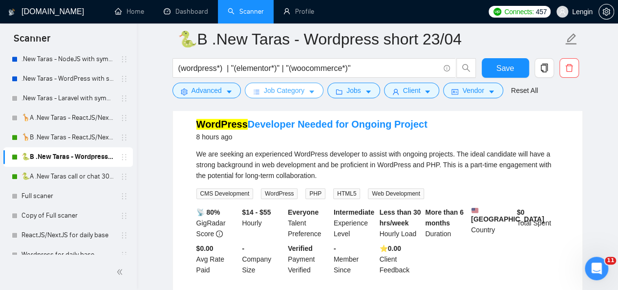
click at [304, 90] on button "Job Category" at bounding box center [284, 91] width 79 height 16
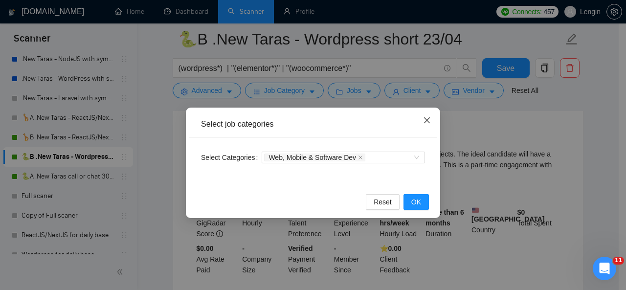
click at [431, 120] on span "Close" at bounding box center [427, 121] width 26 height 26
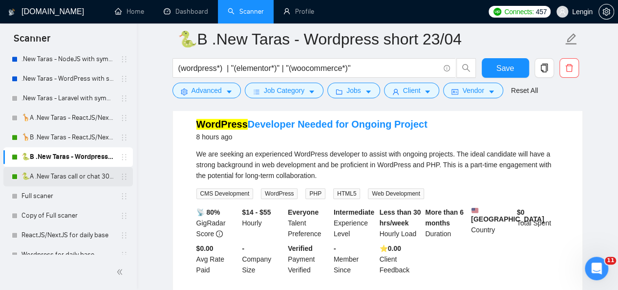
click at [72, 170] on link "🐍A .New Taras call or chat 30%view 0 reply 23/04" at bounding box center [68, 177] width 93 height 20
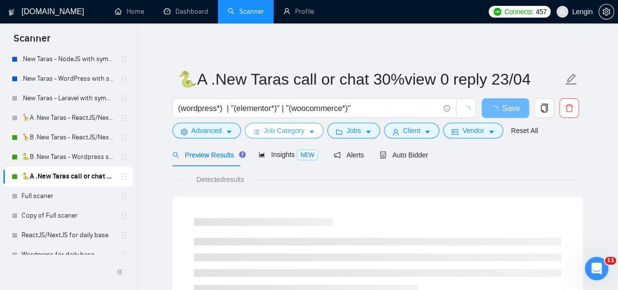
click at [298, 128] on span "Job Category" at bounding box center [284, 130] width 41 height 11
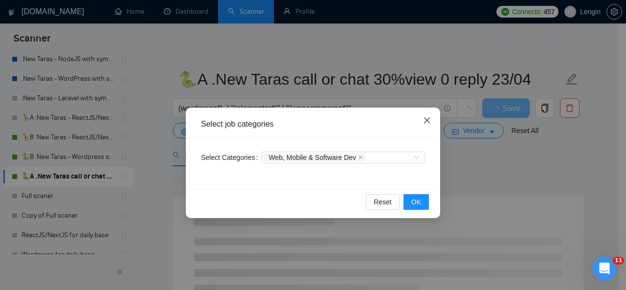
click at [428, 122] on icon "close" at bounding box center [427, 120] width 6 height 6
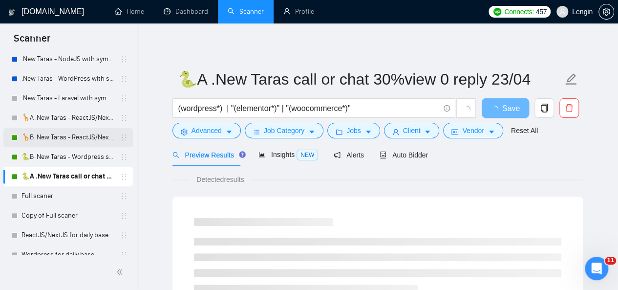
click at [69, 132] on link "🦒B .New Taras - ReactJS/NextJS rel exp 23/04" at bounding box center [68, 138] width 93 height 20
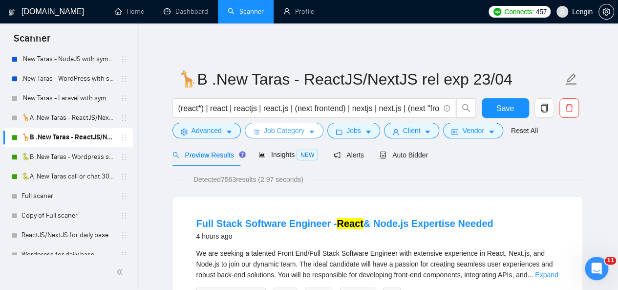
click at [309, 132] on icon "caret-down" at bounding box center [311, 132] width 5 height 3
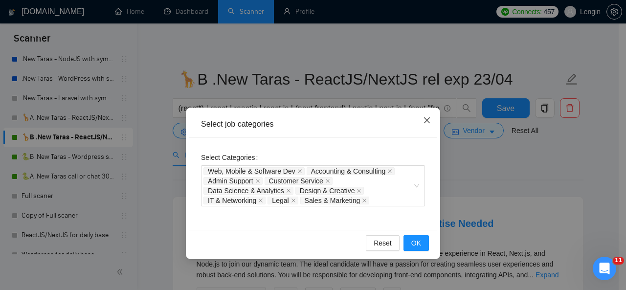
click at [425, 118] on icon "close" at bounding box center [427, 120] width 8 height 8
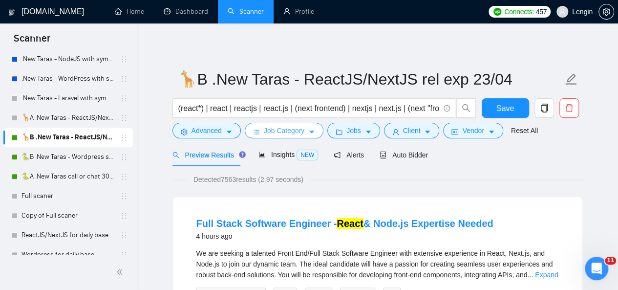
click at [304, 126] on button "Job Category" at bounding box center [284, 131] width 79 height 16
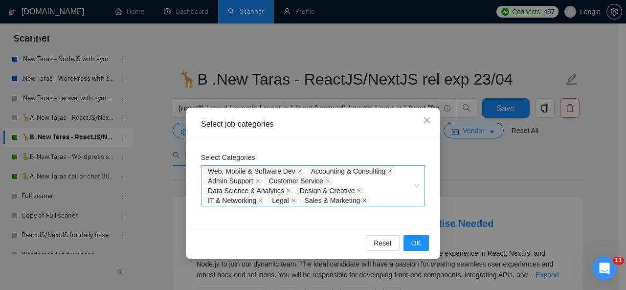
click at [364, 201] on icon "close" at bounding box center [364, 200] width 5 height 5
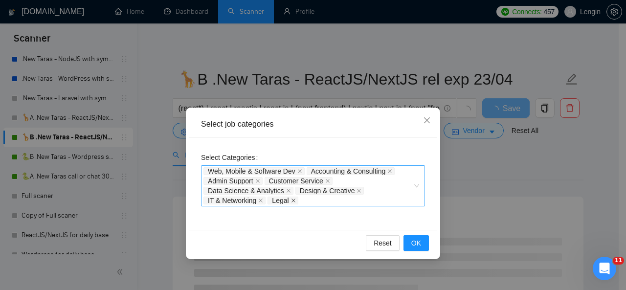
click at [292, 202] on icon "close" at bounding box center [293, 200] width 5 height 5
click at [391, 171] on icon "close" at bounding box center [389, 171] width 5 height 5
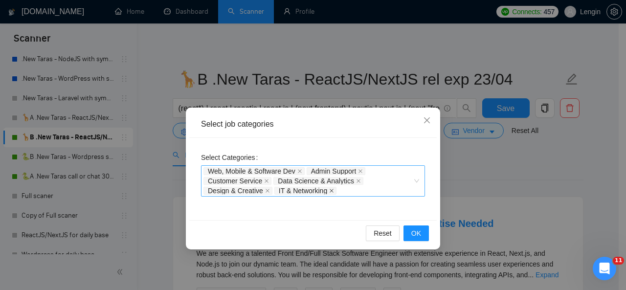
click at [333, 191] on icon "close" at bounding box center [331, 190] width 5 height 5
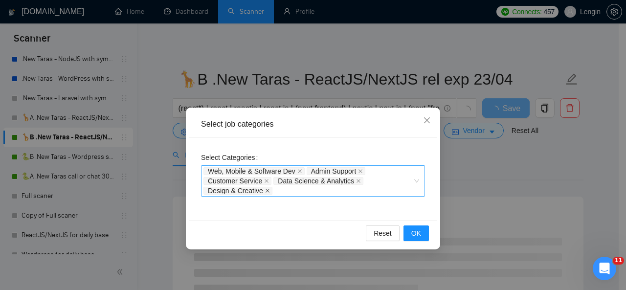
click at [265, 192] on icon "close" at bounding box center [267, 190] width 5 height 5
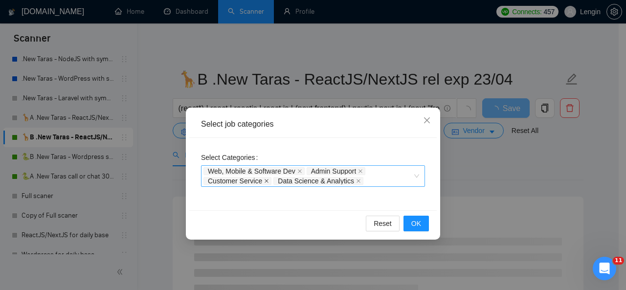
click at [264, 183] on span at bounding box center [266, 180] width 5 height 7
click at [363, 170] on span "Admin Support" at bounding box center [336, 171] width 59 height 8
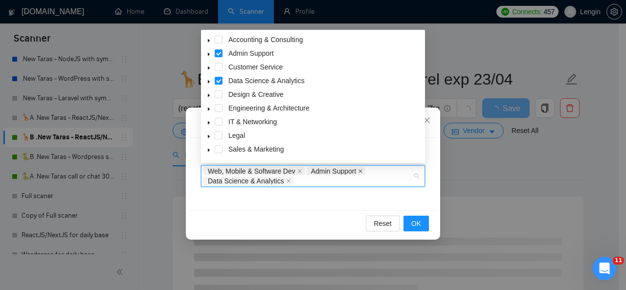
click at [360, 173] on icon "close" at bounding box center [360, 171] width 5 height 5
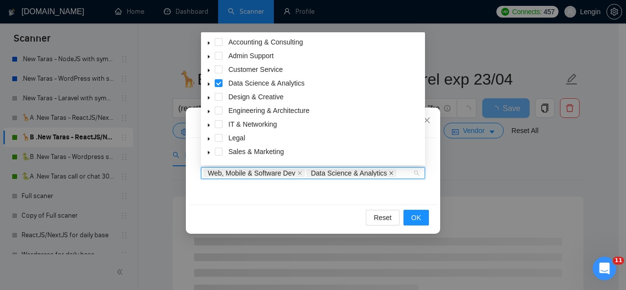
click at [390, 175] on icon "close" at bounding box center [391, 173] width 5 height 5
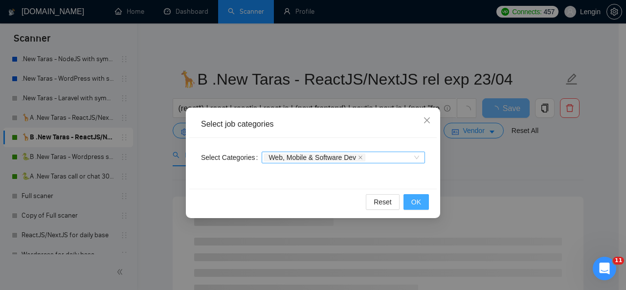
click at [414, 206] on span "OK" at bounding box center [416, 202] width 10 height 11
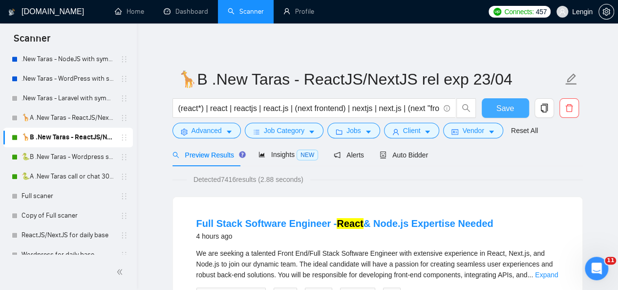
click at [514, 102] on button "Save" at bounding box center [505, 108] width 47 height 20
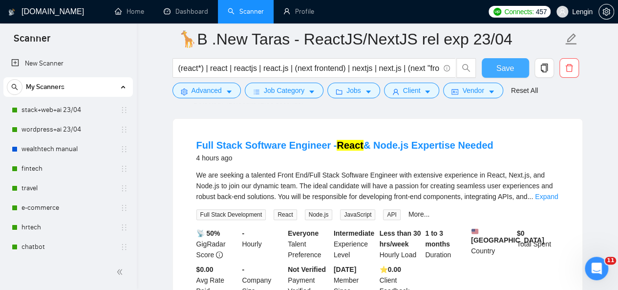
click at [526, 70] on button "Save" at bounding box center [505, 68] width 47 height 20
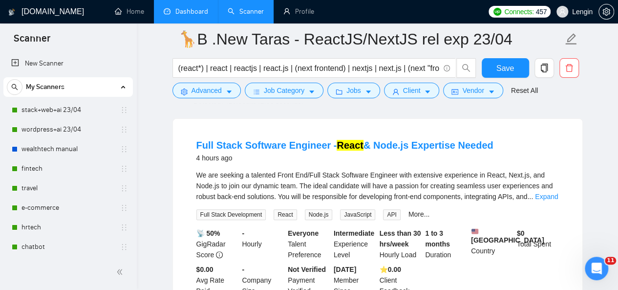
click at [177, 8] on link "Dashboard" at bounding box center [186, 11] width 44 height 8
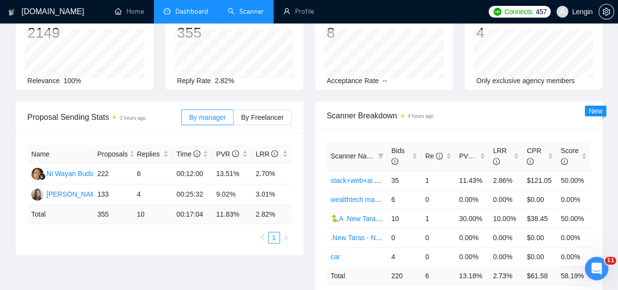
type input "[DATE]"
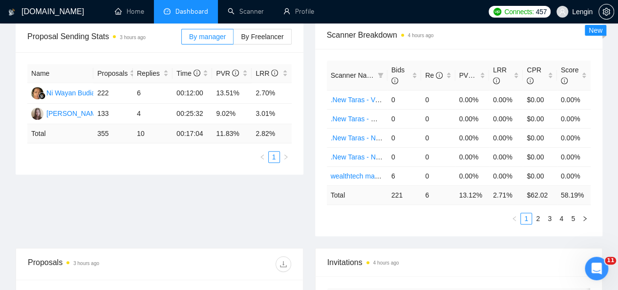
scroll to position [148, 0]
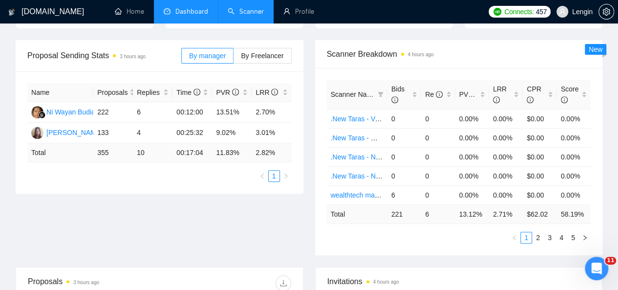
click at [264, 7] on link "Scanner" at bounding box center [246, 11] width 36 height 8
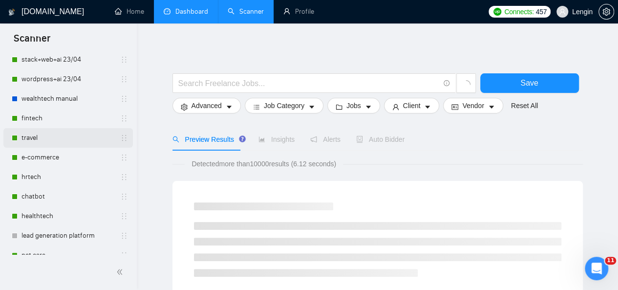
scroll to position [51, 0]
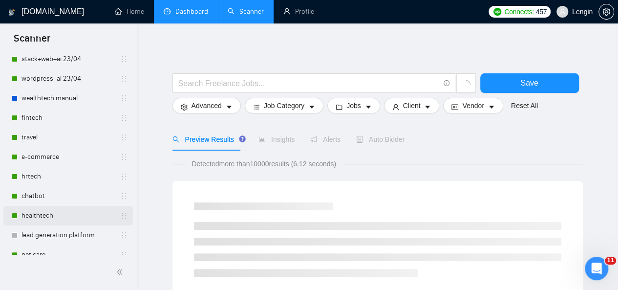
click at [58, 209] on link "healthtech" at bounding box center [68, 216] width 93 height 20
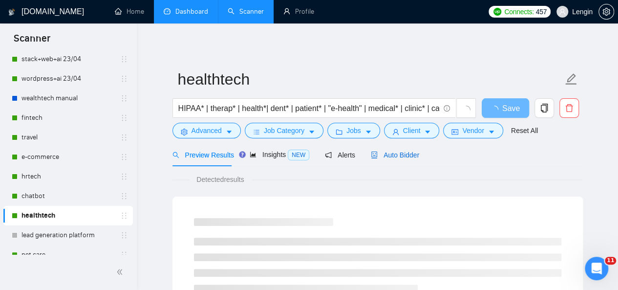
click at [397, 152] on span "Auto Bidder" at bounding box center [395, 155] width 48 height 8
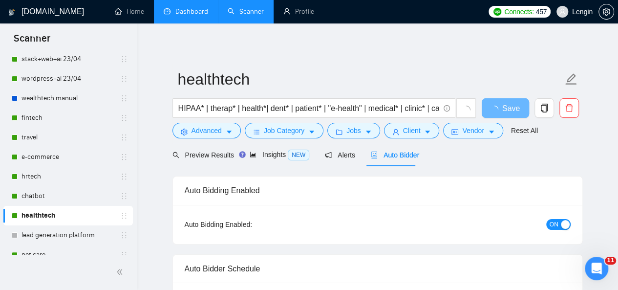
radio input "false"
radio input "true"
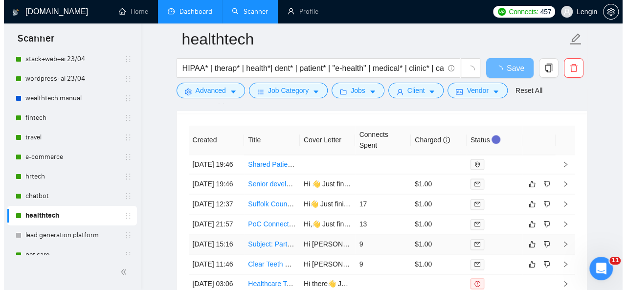
scroll to position [2490, 0]
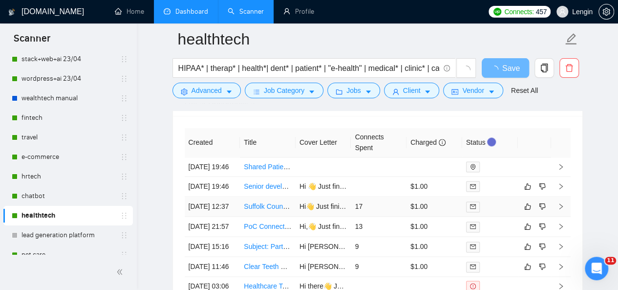
click at [282, 217] on td "Suffolk County [US_STATE] Civil Engineer" at bounding box center [268, 207] width 56 height 20
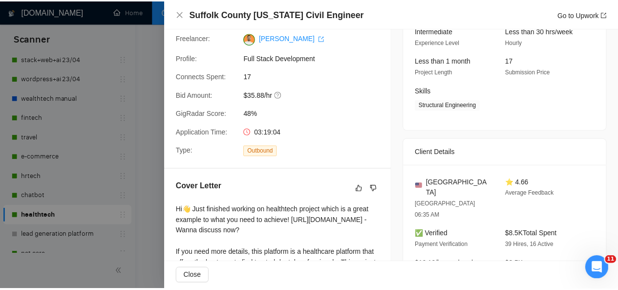
scroll to position [82, 0]
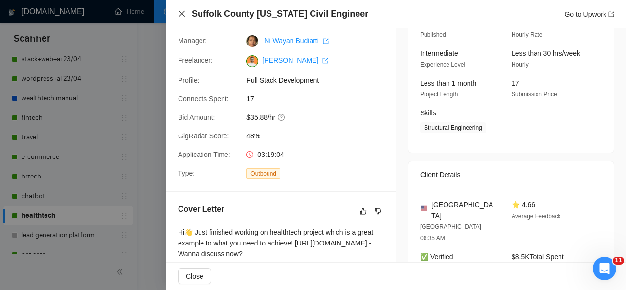
click at [183, 10] on icon "close" at bounding box center [182, 14] width 8 height 8
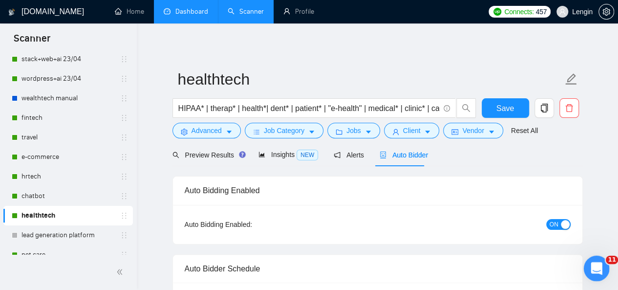
click at [602, 267] on icon "Open Intercom Messenger" at bounding box center [596, 267] width 16 height 16
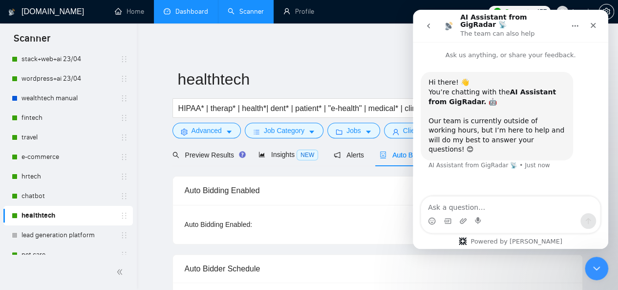
click at [460, 206] on textarea "Ask a question…" at bounding box center [510, 205] width 179 height 17
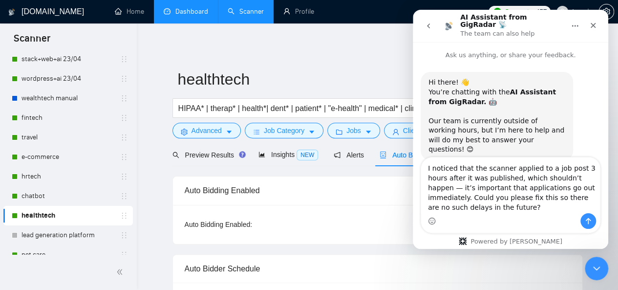
click at [428, 168] on textarea "I noticed that the scanner applied to a job post 3 hours after it was published…" at bounding box center [510, 185] width 179 height 56
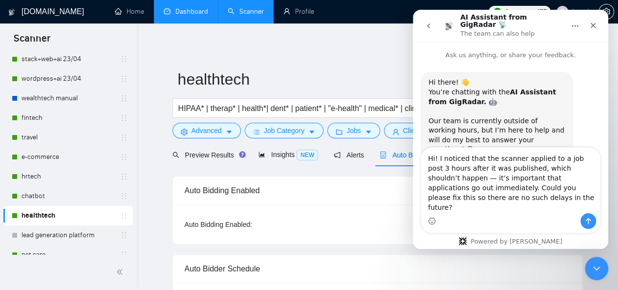
click at [481, 210] on textarea "Hi! I noticed that the scanner applied to a job post 3 hours after it was publi…" at bounding box center [510, 181] width 179 height 66
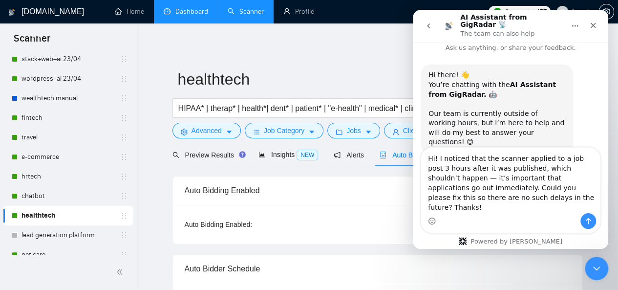
type textarea "Hi! I noticed that the scanner applied to a job post 3 hours after it was publi…"
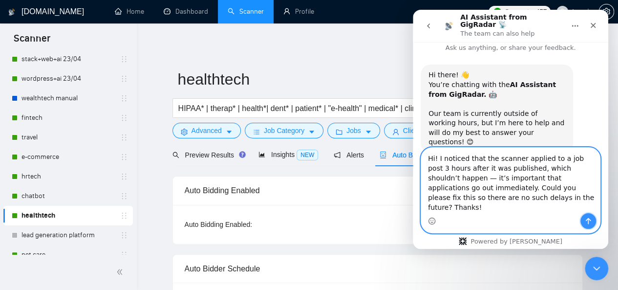
click at [584, 222] on button "Send a message…" at bounding box center [589, 221] width 16 height 16
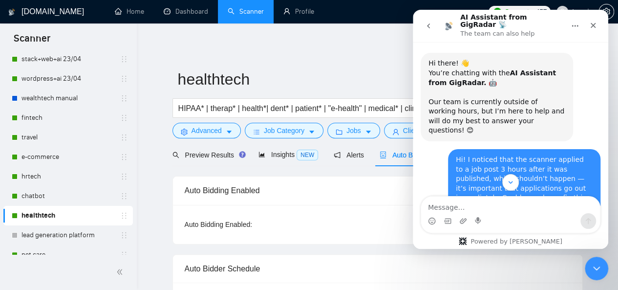
scroll to position [263, 0]
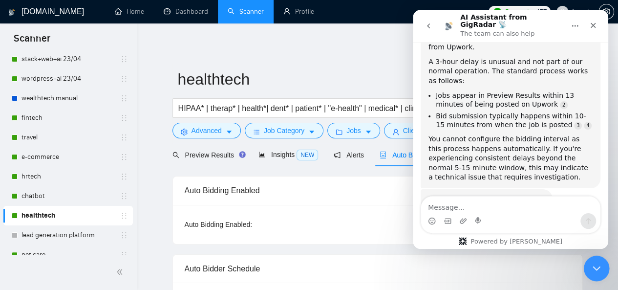
click at [590, 263] on icon "Close Intercom Messenger" at bounding box center [596, 267] width 12 height 12
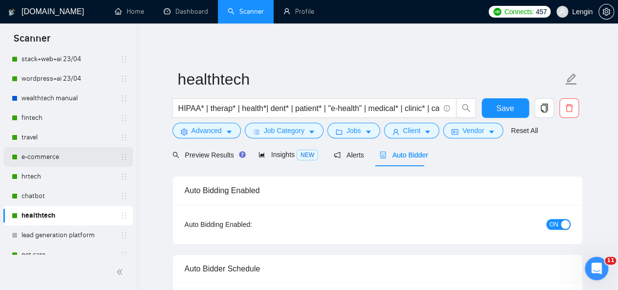
scroll to position [0, 0]
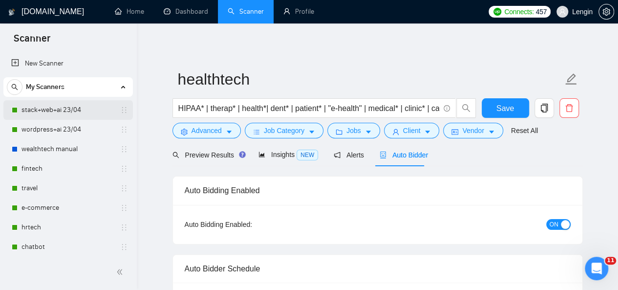
click at [67, 110] on link "stack+web+ai 23/04" at bounding box center [68, 110] width 93 height 20
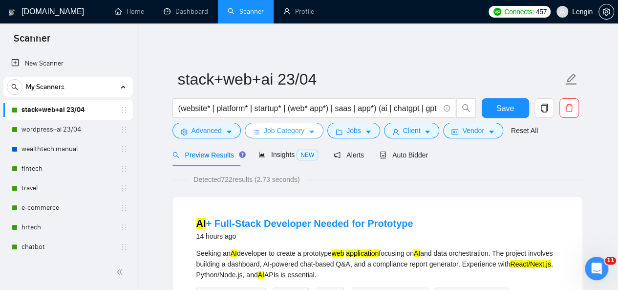
click at [298, 131] on span "Job Category" at bounding box center [284, 130] width 41 height 11
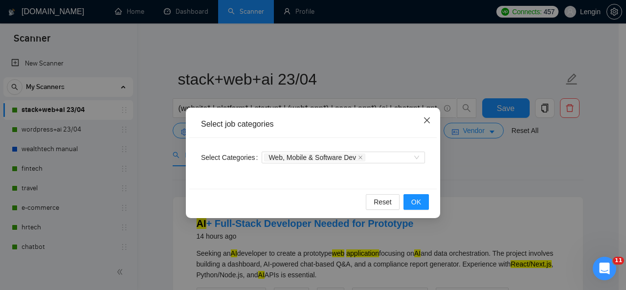
click at [427, 120] on icon "close" at bounding box center [427, 120] width 6 height 6
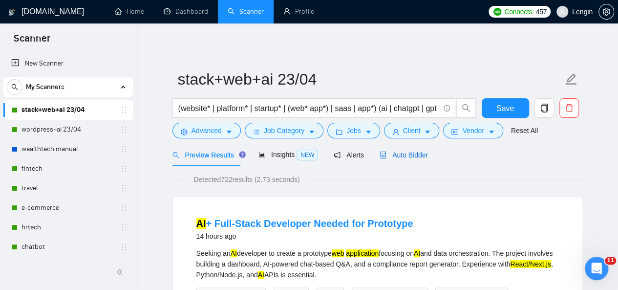
click at [392, 154] on span "Auto Bidder" at bounding box center [404, 155] width 48 height 8
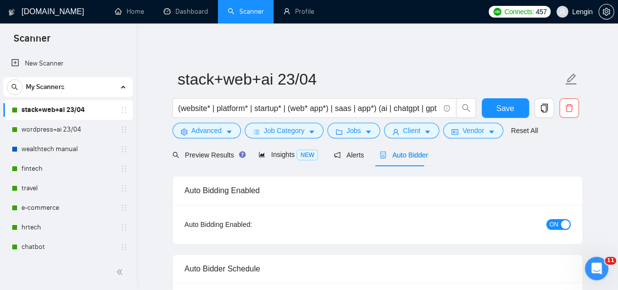
radio input "false"
radio input "true"
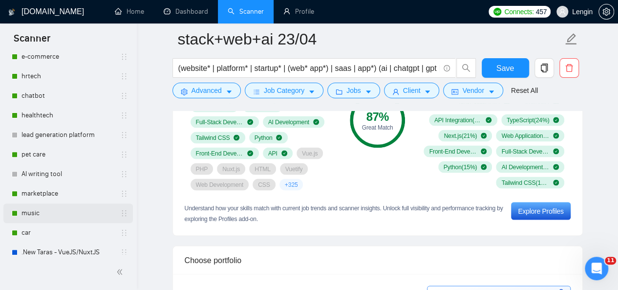
scroll to position [150, 0]
click at [63, 152] on link "pet care" at bounding box center [68, 156] width 93 height 20
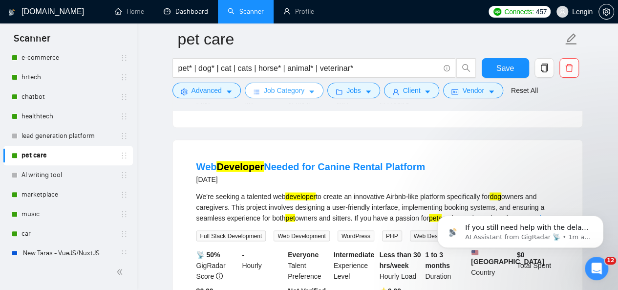
scroll to position [308, 0]
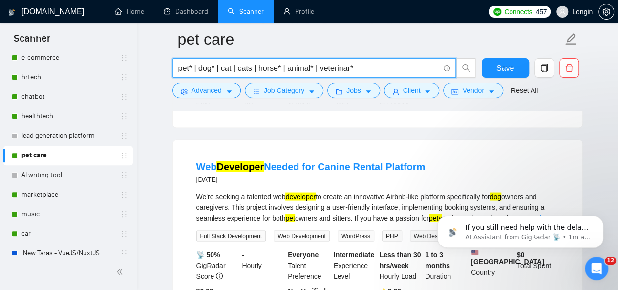
click at [371, 67] on input "pet* | dog* | cat | cats | horse* | animal* | veterinar*" at bounding box center [308, 68] width 261 height 12
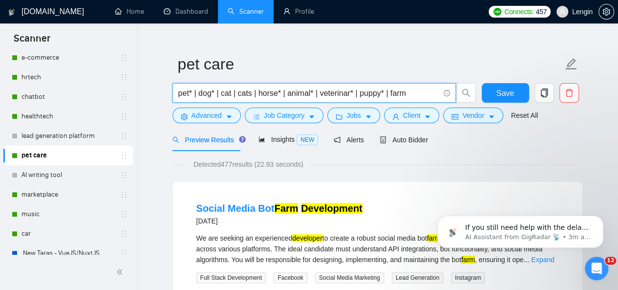
scroll to position [0, 0]
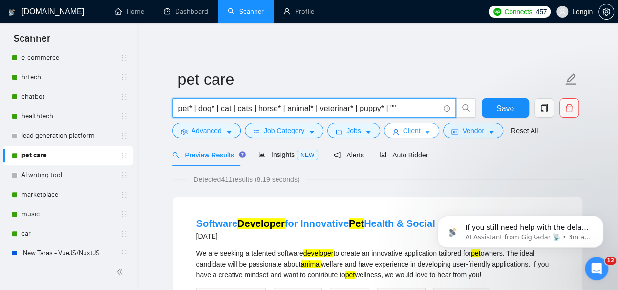
paste input "pet shelters"
click at [408, 109] on input "pet* | dog* | cat | cats | horse* | animal* | veterinar* | puppy* | "pet shelte…" at bounding box center [308, 108] width 261 height 12
click at [438, 109] on input "pet* | dog* | cat | cats | horse* | animal* | veterinar* | puppy* | "pet shelte…" at bounding box center [308, 108] width 261 height 12
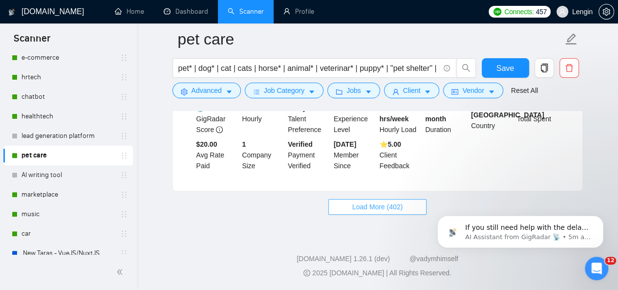
click at [380, 207] on span "Load More (402)" at bounding box center [377, 206] width 51 height 11
click at [375, 199] on button "Load More (392)" at bounding box center [378, 207] width 99 height 16
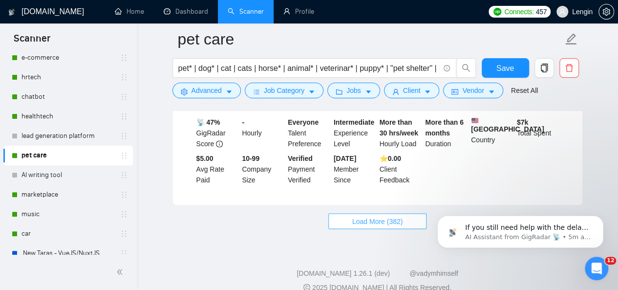
scroll to position [6309, 0]
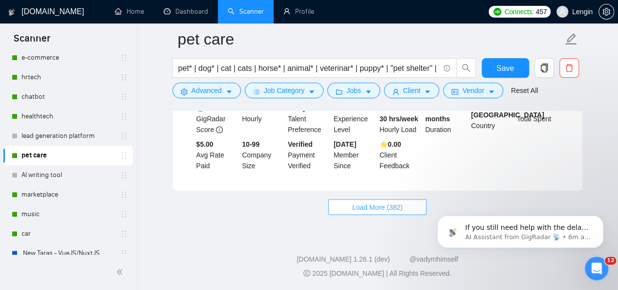
click at [364, 210] on span "Load More (382)" at bounding box center [377, 206] width 51 height 11
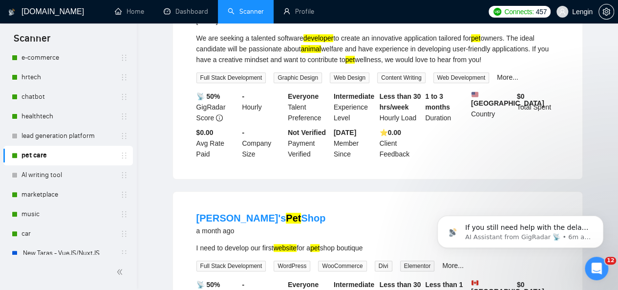
scroll to position [0, 0]
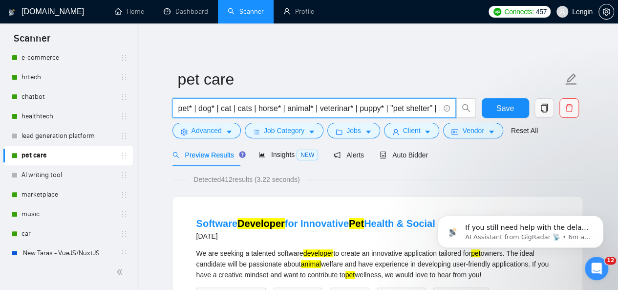
click at [437, 111] on input "pet* | dog* | cat | cats | horse* | animal* | veterinar* | puppy* | "pet shelte…" at bounding box center [308, 108] width 261 height 12
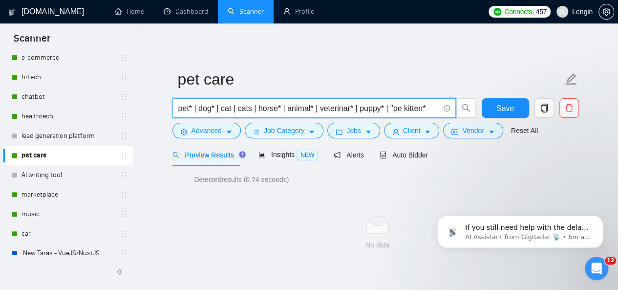
click at [430, 108] on input "pet* | dog* | cat | cats | horse* | animal* | veterinar* | puppy* | "pe kitten*" at bounding box center [308, 108] width 261 height 12
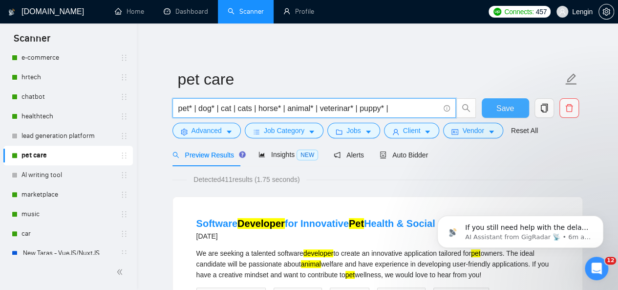
type input "pet* | dog* | cat | cats | horse* | animal* | veterinar* | puppy* |"
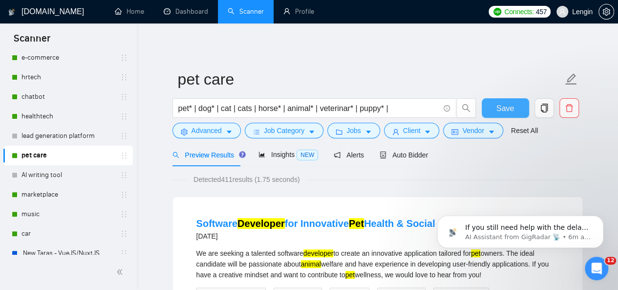
click at [511, 109] on span "Save" at bounding box center [506, 108] width 18 height 12
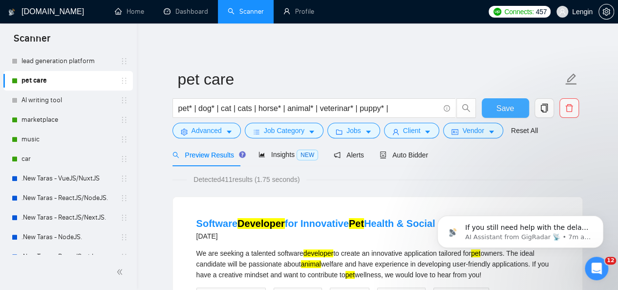
scroll to position [242, 0]
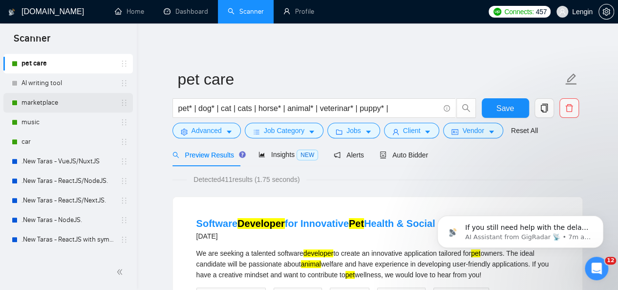
click at [61, 100] on link "marketplace" at bounding box center [68, 103] width 93 height 20
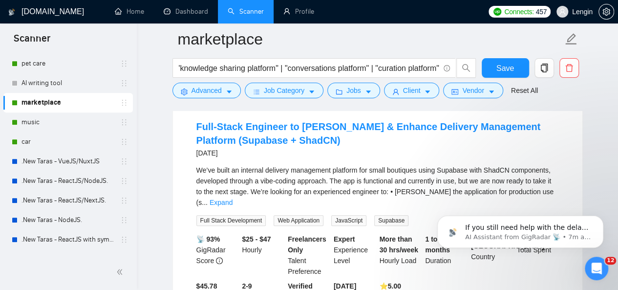
scroll to position [326, 0]
click at [291, 96] on button "Job Category" at bounding box center [284, 91] width 79 height 16
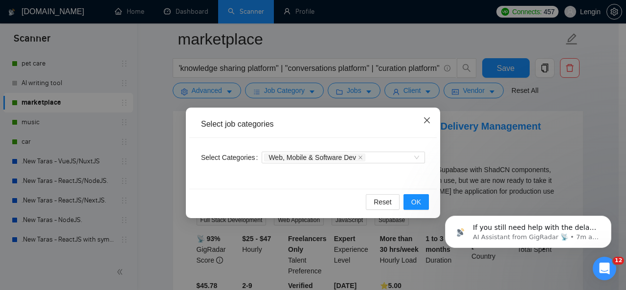
click at [426, 120] on icon "close" at bounding box center [427, 120] width 6 height 6
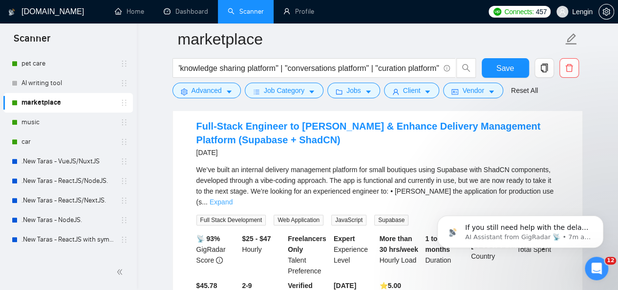
click at [233, 198] on link "Expand" at bounding box center [221, 202] width 23 height 8
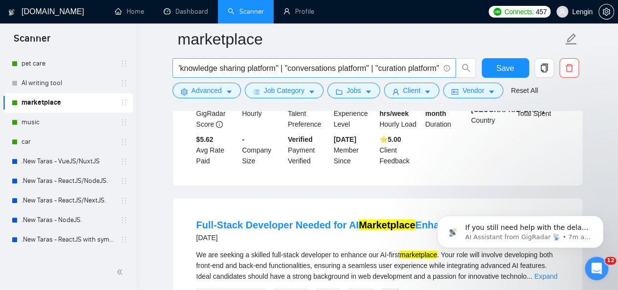
scroll to position [0, 211]
drag, startPoint x: 406, startPoint y: 68, endPoint x: 210, endPoint y: 60, distance: 196.7
click at [210, 60] on span "marketplace* | "market place" | marketplace* | "discussions platform" | "knowle…" at bounding box center [315, 68] width 284 height 20
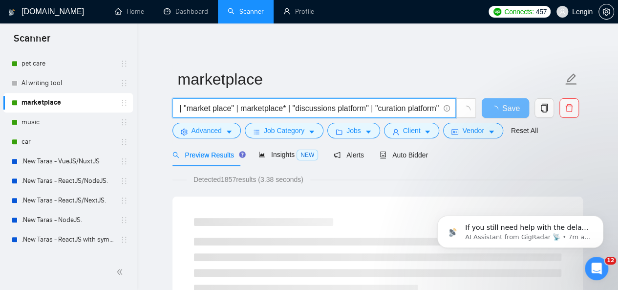
scroll to position [35, 0]
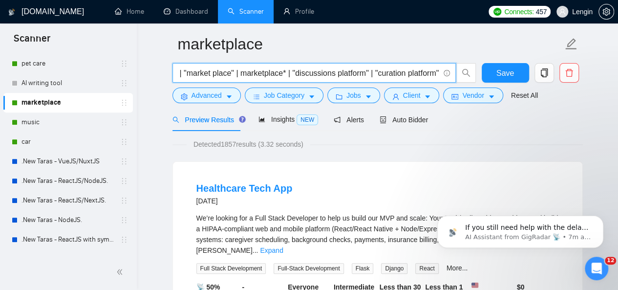
drag, startPoint x: 438, startPoint y: 73, endPoint x: 287, endPoint y: 75, distance: 150.1
click at [287, 75] on input "marketplace* | "market place" | marketplace* | "discussions platform" | "curati…" at bounding box center [308, 73] width 261 height 12
click at [332, 73] on input "marketplace* | "market place" | marketplace* | "market-place" |" at bounding box center [308, 73] width 261 height 12
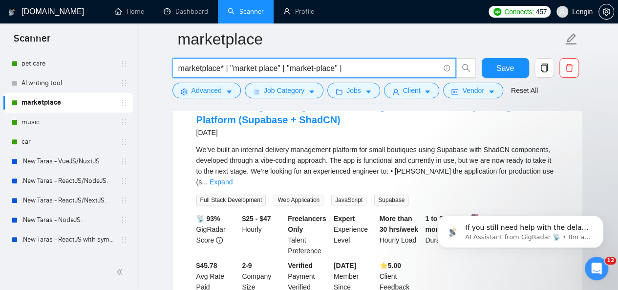
scroll to position [346, 0]
type input "marketplace* | "market place" | "market-place" |"
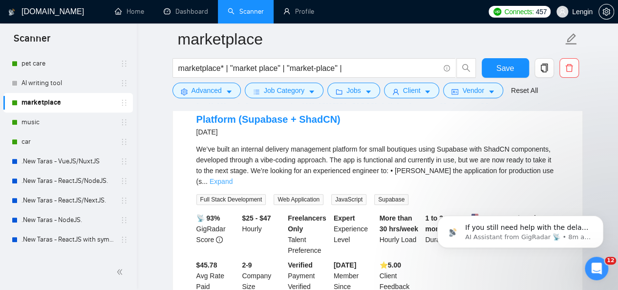
click at [233, 177] on link "Expand" at bounding box center [221, 181] width 23 height 8
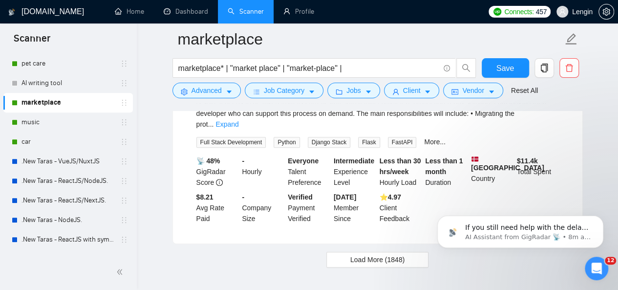
scroll to position [2277, 0]
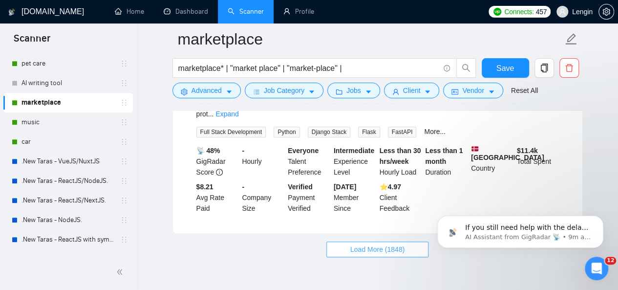
click at [369, 244] on span "Load More (1848)" at bounding box center [378, 249] width 54 height 11
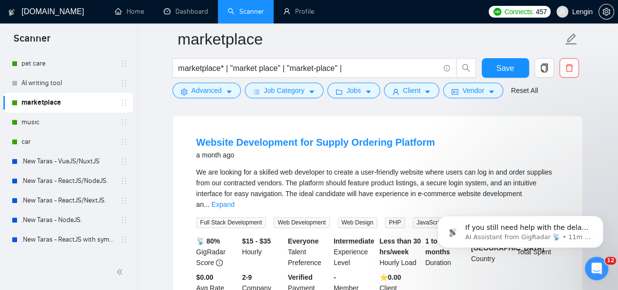
scroll to position [2418, 0]
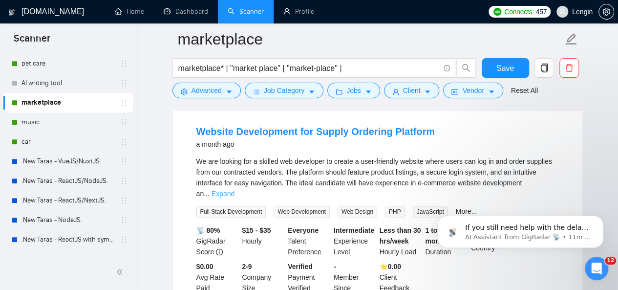
click at [235, 190] on link "Expand" at bounding box center [223, 194] width 23 height 8
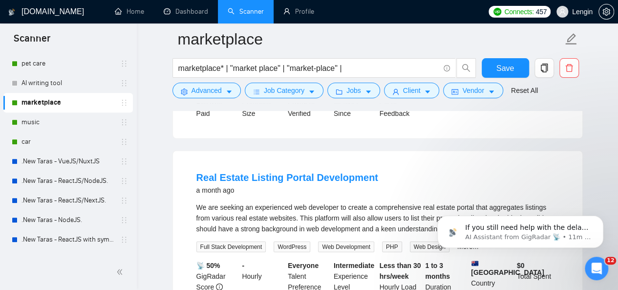
scroll to position [2977, 0]
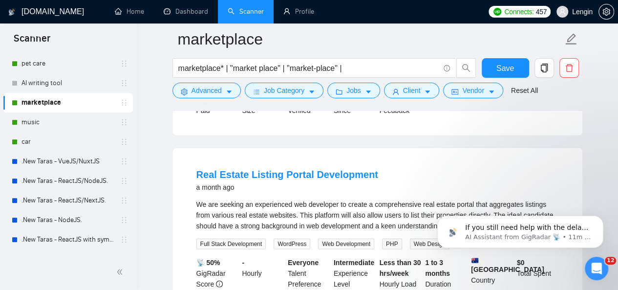
click at [550, 222] on link "Expand" at bounding box center [546, 226] width 23 height 8
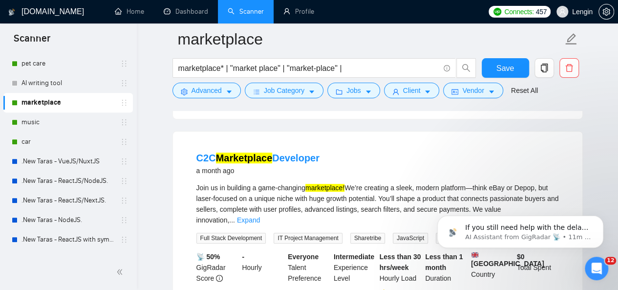
scroll to position [3888, 0]
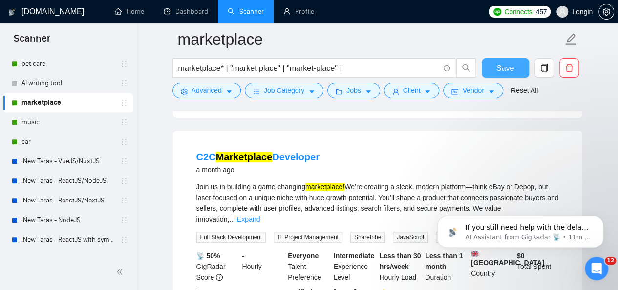
click at [505, 68] on span "Save" at bounding box center [506, 68] width 18 height 12
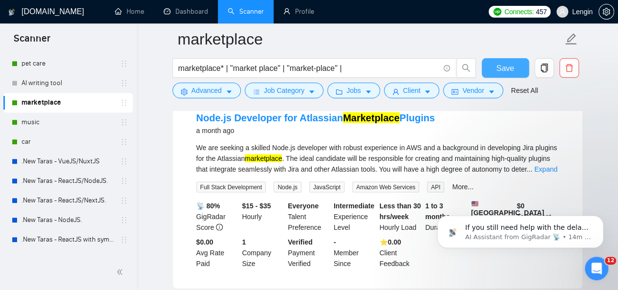
scroll to position [4608, 0]
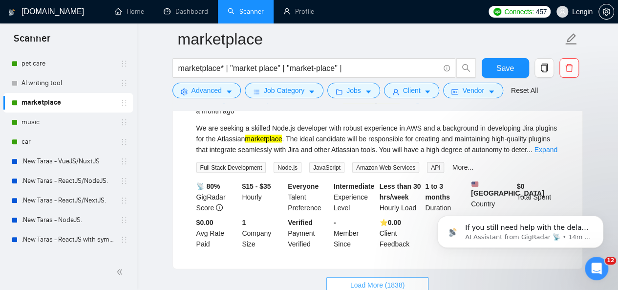
click at [404, 279] on span "Load More (1838)" at bounding box center [378, 284] width 54 height 11
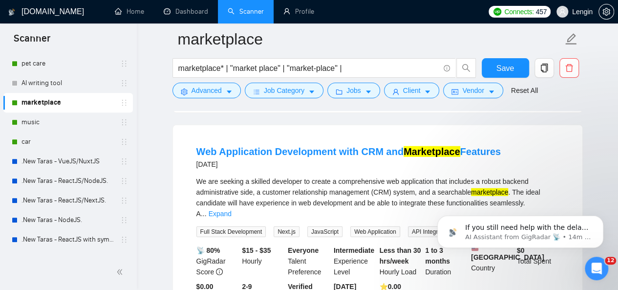
scroll to position [6794, 0]
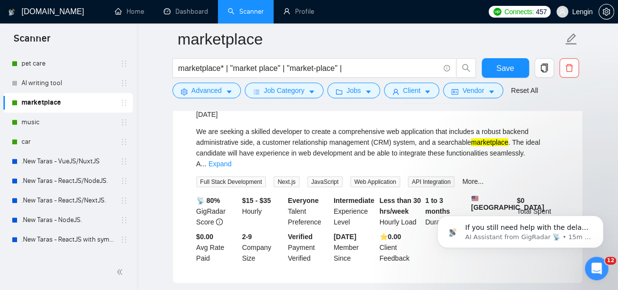
click at [596, 255] on div "Open Intercom Messenger" at bounding box center [595, 267] width 32 height 32
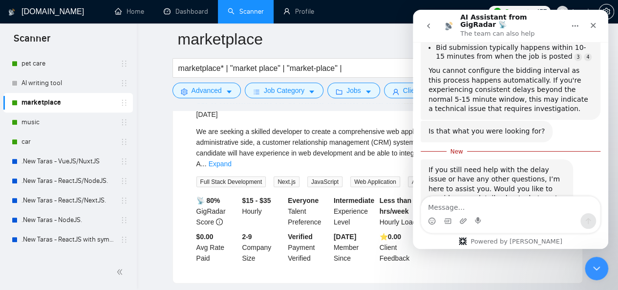
scroll to position [324, 0]
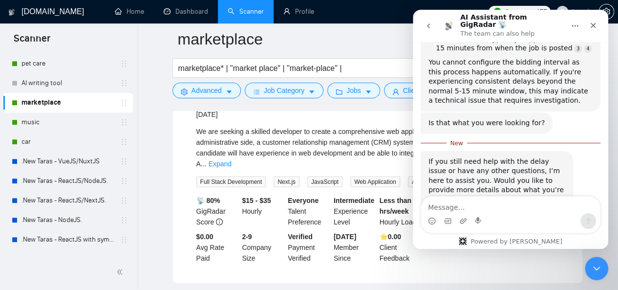
click at [459, 211] on textarea "Message…" at bounding box center [510, 205] width 179 height 17
type textarea "I need that to be fixed"
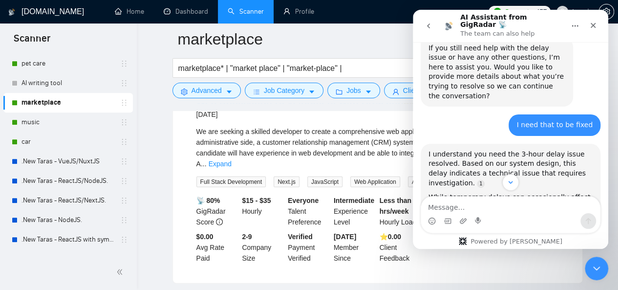
scroll to position [513, 0]
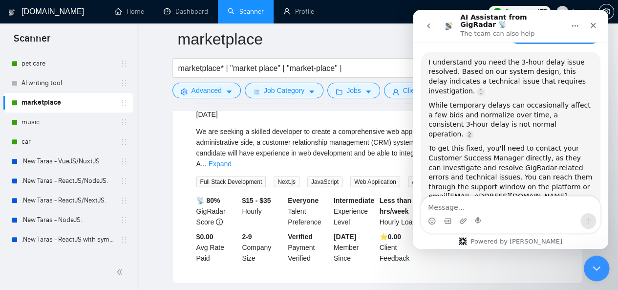
click at [590, 272] on icon "Close Intercom Messenger" at bounding box center [596, 267] width 12 height 12
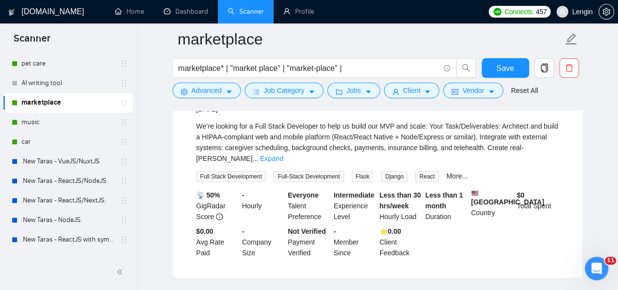
scroll to position [134, 0]
click at [283, 155] on link "Expand" at bounding box center [271, 159] width 23 height 8
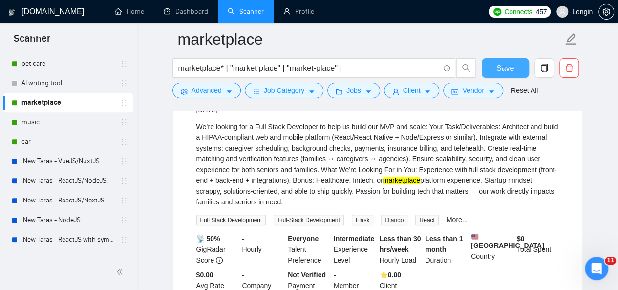
click at [507, 66] on span "Save" at bounding box center [506, 68] width 18 height 12
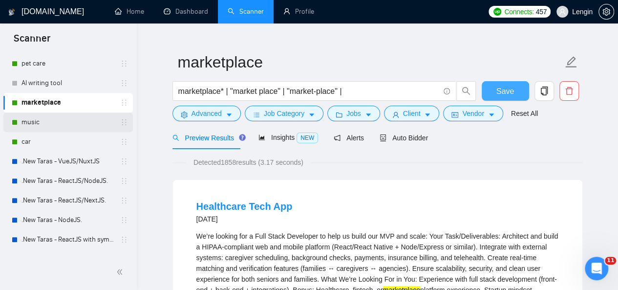
scroll to position [0, 0]
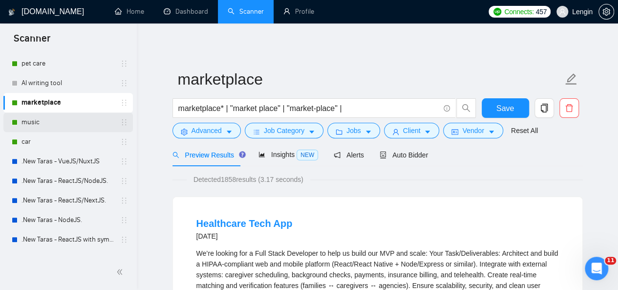
click at [88, 119] on link "music" at bounding box center [68, 122] width 93 height 20
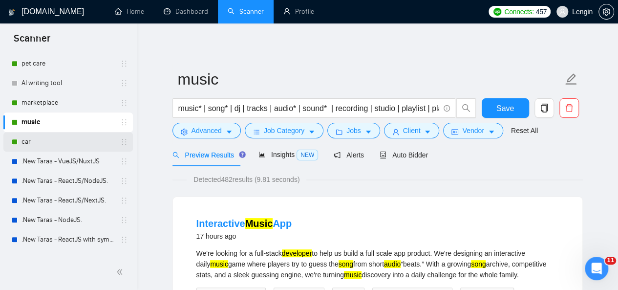
click at [55, 136] on link "car" at bounding box center [68, 142] width 93 height 20
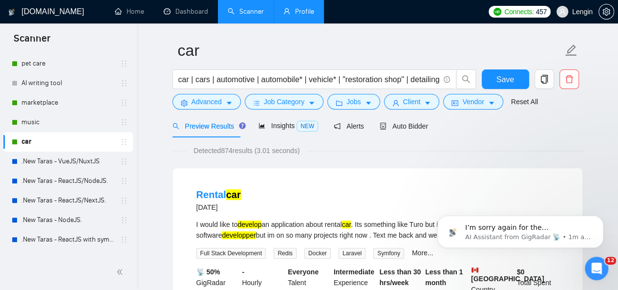
scroll to position [573, 0]
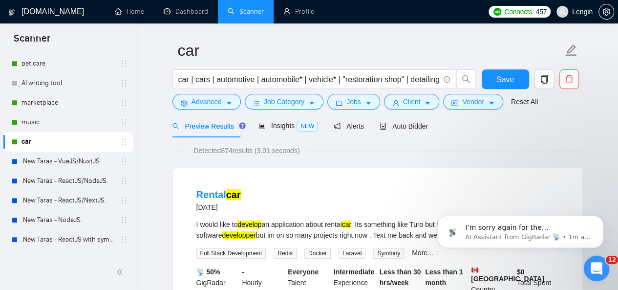
click at [600, 268] on icon "Open Intercom Messenger" at bounding box center [596, 267] width 16 height 16
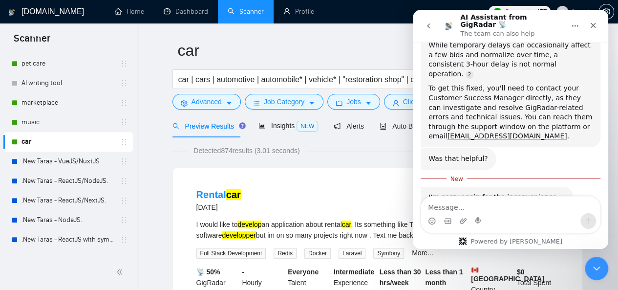
scroll to position [590, 0]
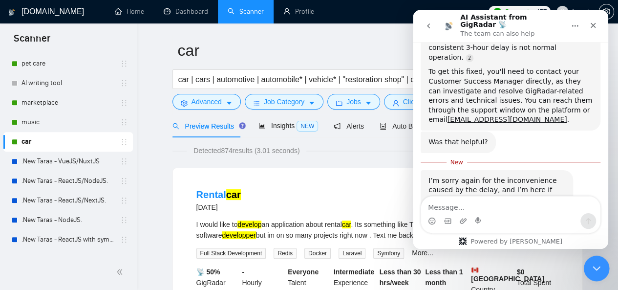
click at [592, 264] on icon "Close Intercom Messenger" at bounding box center [596, 267] width 12 height 12
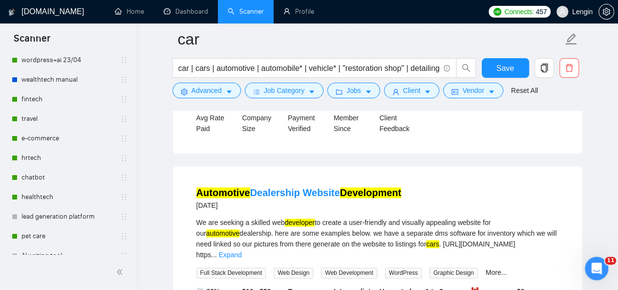
scroll to position [100, 0]
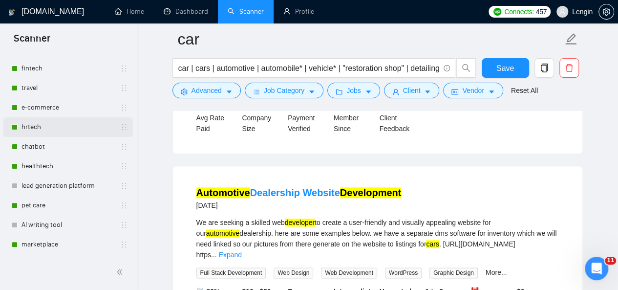
click at [53, 129] on link "hrtech" at bounding box center [68, 127] width 93 height 20
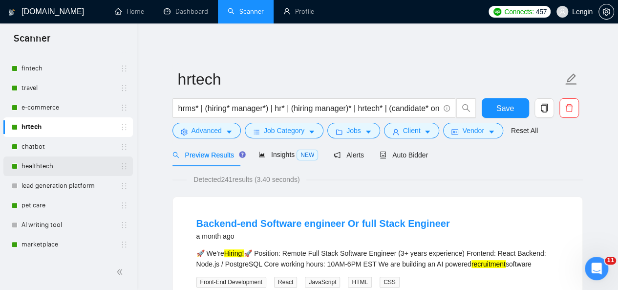
click at [54, 166] on link "healthtech" at bounding box center [68, 166] width 93 height 20
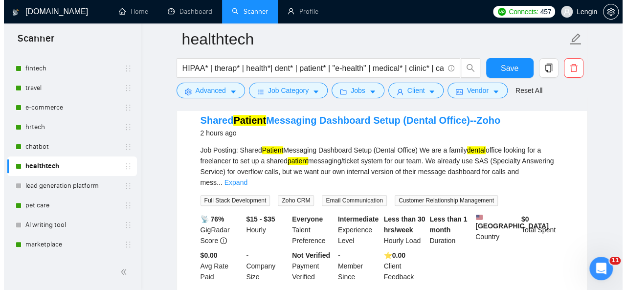
scroll to position [300, 0]
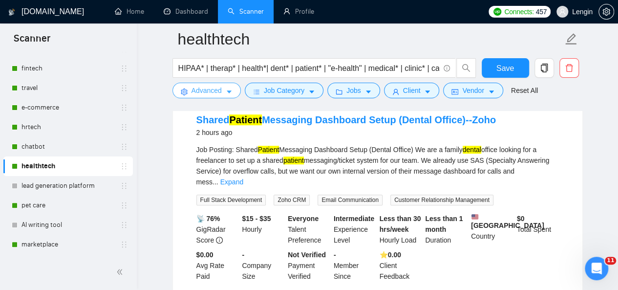
click at [229, 86] on button "Advanced" at bounding box center [207, 91] width 68 height 16
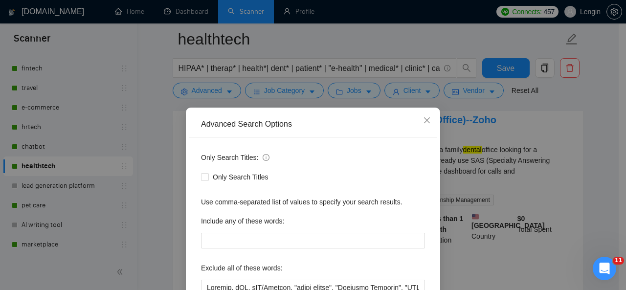
scroll to position [116, 0]
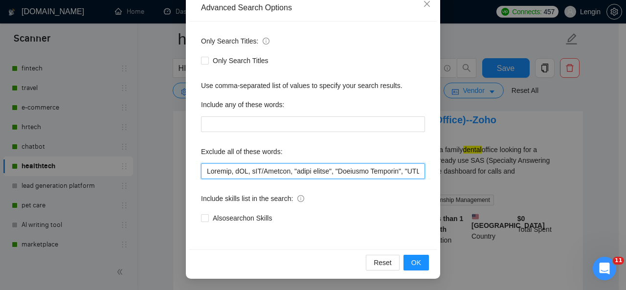
click at [203, 172] on input "text" at bounding box center [313, 171] width 224 height 16
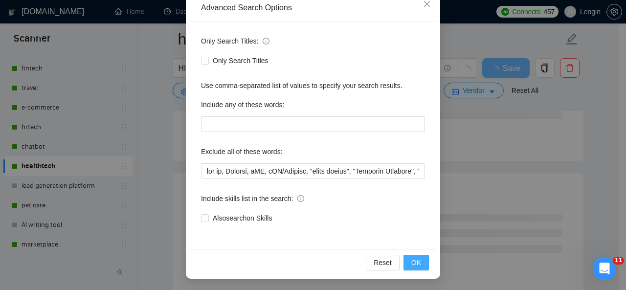
click at [412, 264] on span "OK" at bounding box center [416, 262] width 10 height 11
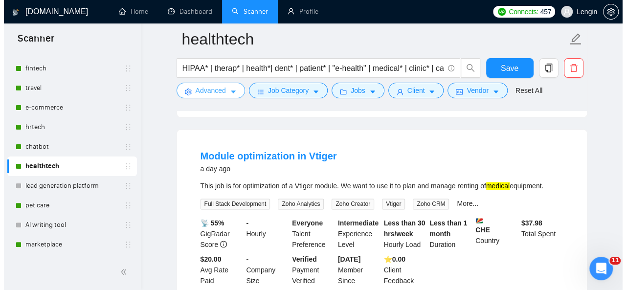
scroll to position [722, 0]
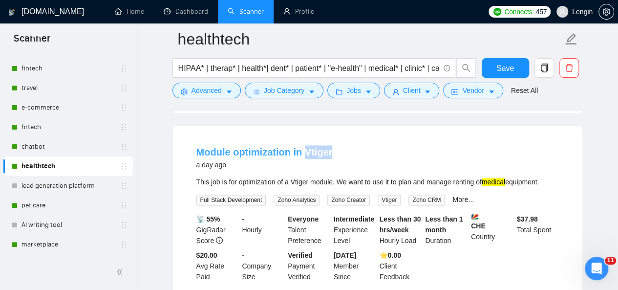
drag, startPoint x: 339, startPoint y: 132, endPoint x: 303, endPoint y: 131, distance: 35.7
click at [303, 145] on div "Module optimization in Vtiger a day ago" at bounding box center [378, 157] width 363 height 25
copy link "Vtiger"
click at [215, 84] on button "Advanced" at bounding box center [207, 91] width 68 height 16
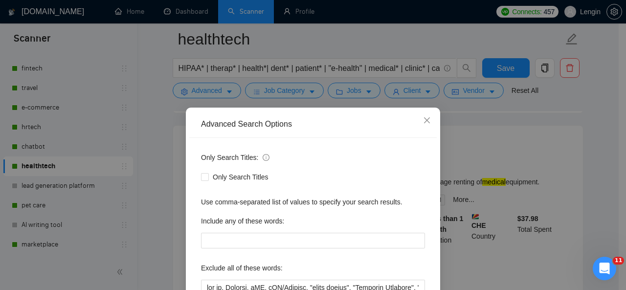
scroll to position [91, 0]
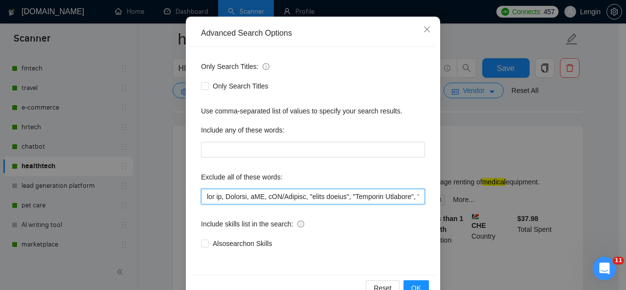
click at [204, 198] on input "text" at bounding box center [313, 197] width 224 height 16
paste input "Vtiger"
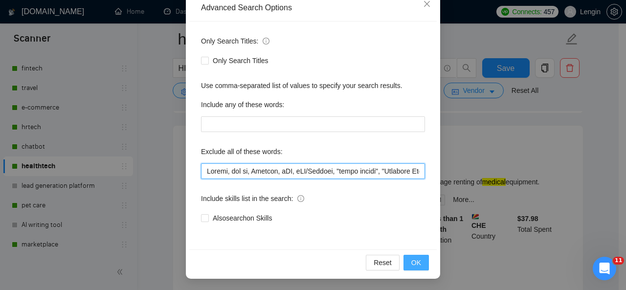
type input "Loremi, dol si, Ametcon, aDI, eLI/Seddoei, "tempo incidi", "Utlabore Etdolore",…"
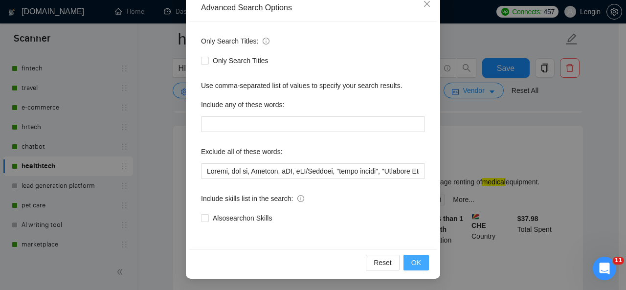
click at [411, 265] on span "OK" at bounding box center [416, 262] width 10 height 11
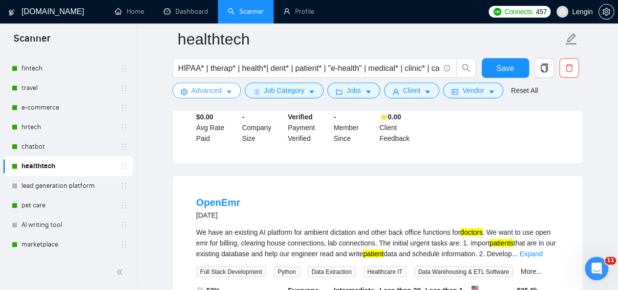
scroll to position [1131, 0]
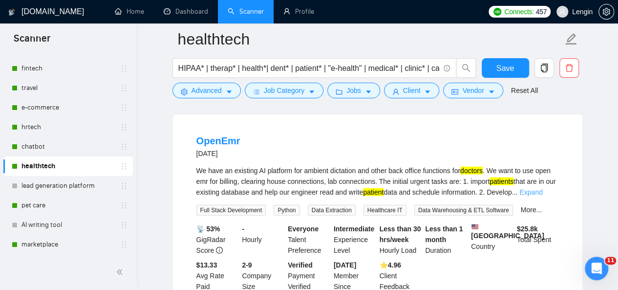
click at [543, 188] on link "Expand" at bounding box center [531, 192] width 23 height 8
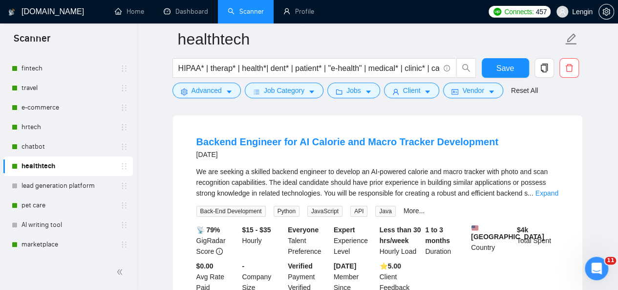
scroll to position [1803, 0]
click at [506, 66] on span "Save" at bounding box center [506, 68] width 18 height 12
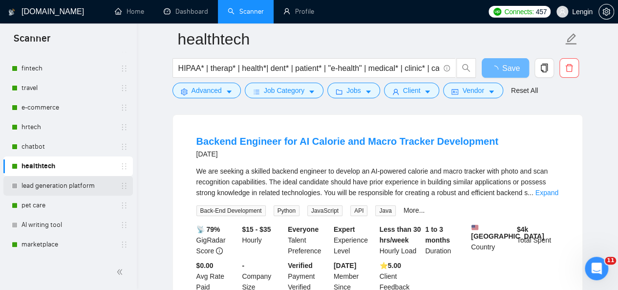
click at [73, 181] on link "lead generation platform" at bounding box center [68, 186] width 93 height 20
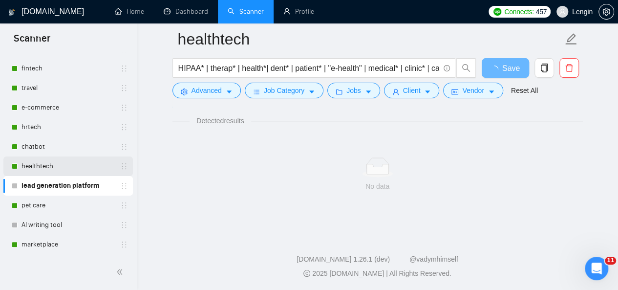
click at [61, 171] on link "healthtech" at bounding box center [68, 166] width 93 height 20
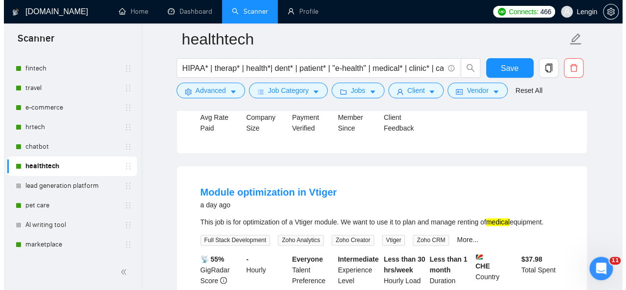
scroll to position [682, 0]
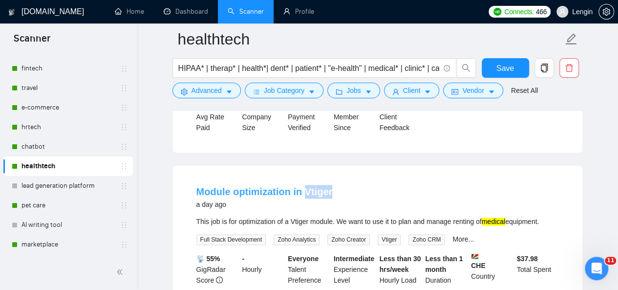
drag, startPoint x: 334, startPoint y: 166, endPoint x: 304, endPoint y: 165, distance: 30.3
click at [304, 185] on div "Module optimization in Vtiger a day ago" at bounding box center [378, 197] width 363 height 25
copy link "Vtiger"
click at [213, 88] on span "Advanced" at bounding box center [207, 90] width 30 height 11
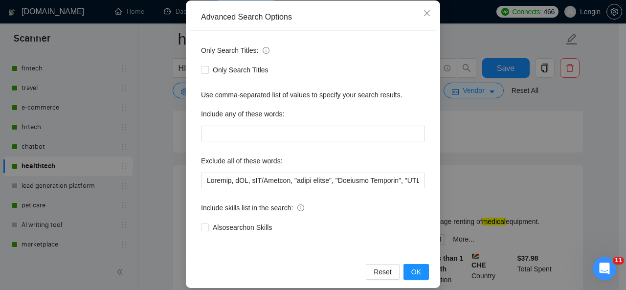
scroll to position [108, 0]
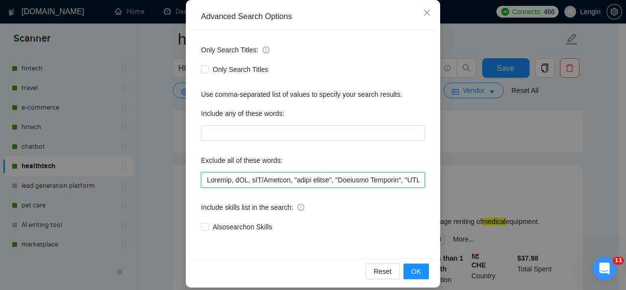
click at [202, 175] on input "text" at bounding box center [313, 180] width 224 height 16
paste input "Vtiger"
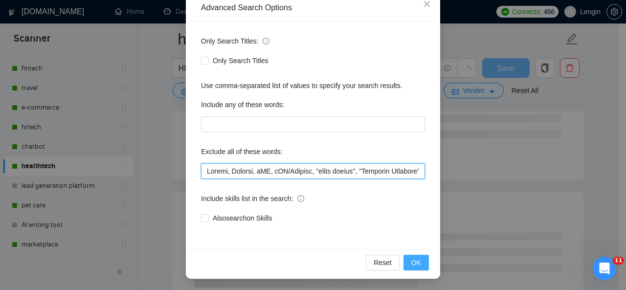
type input "Loremi, Dolorsi, aME, cON/Adipisc, "elits doeius", "Temporin Utlabore", "ETD ma…"
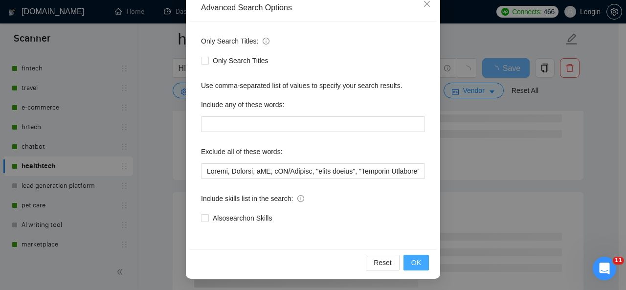
click at [414, 259] on span "OK" at bounding box center [416, 262] width 10 height 11
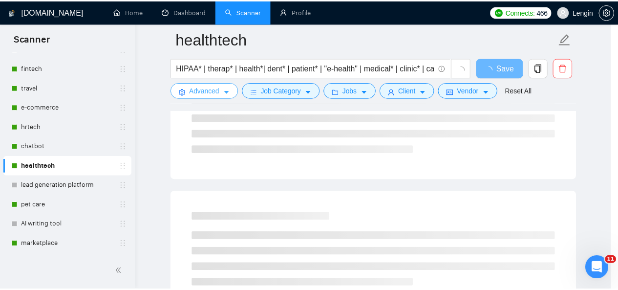
scroll to position [0, 0]
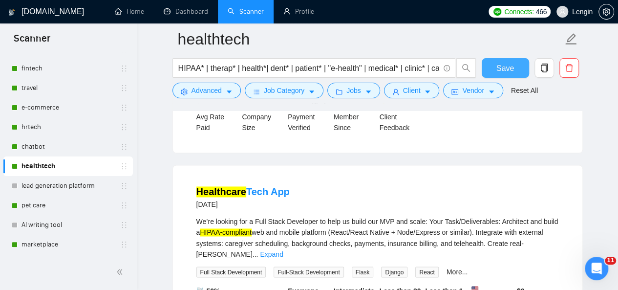
click at [496, 63] on button "Save" at bounding box center [505, 68] width 47 height 20
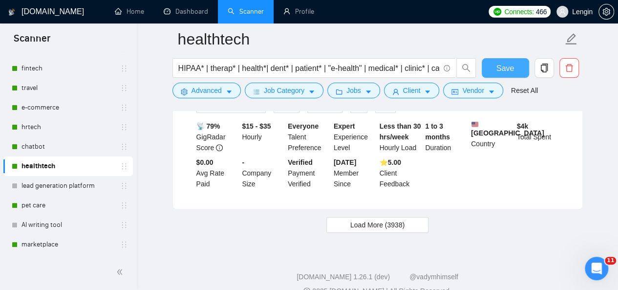
scroll to position [2105, 0]
click at [401, 220] on span "Load More (3938)" at bounding box center [378, 225] width 54 height 11
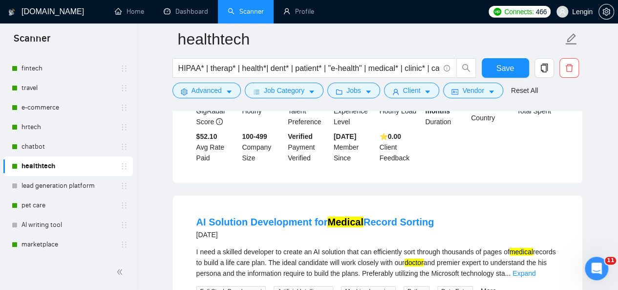
scroll to position [3233, 0]
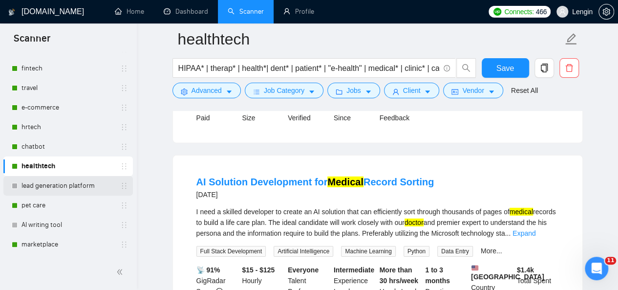
click at [54, 187] on link "lead generation platform" at bounding box center [68, 186] width 93 height 20
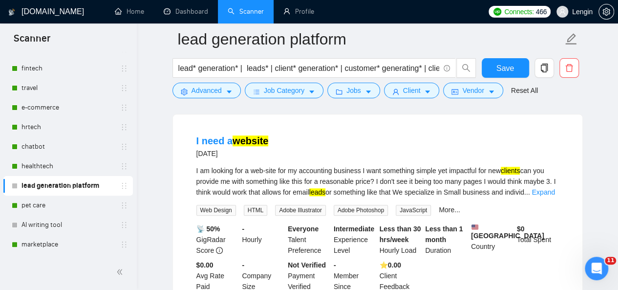
scroll to position [322, 0]
click at [307, 84] on button "Job Category" at bounding box center [284, 91] width 79 height 16
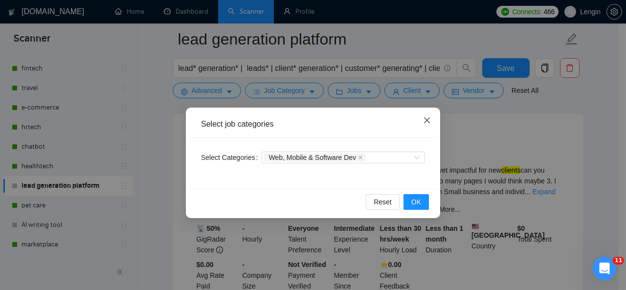
click at [428, 120] on icon "close" at bounding box center [427, 120] width 8 height 8
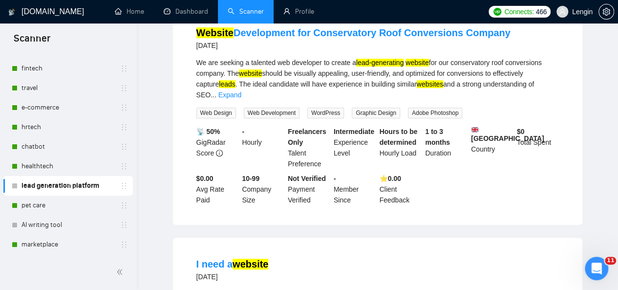
scroll to position [0, 0]
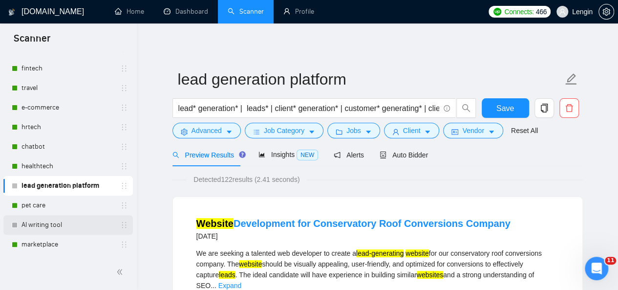
click at [40, 221] on link "AI writing tool" at bounding box center [68, 225] width 93 height 20
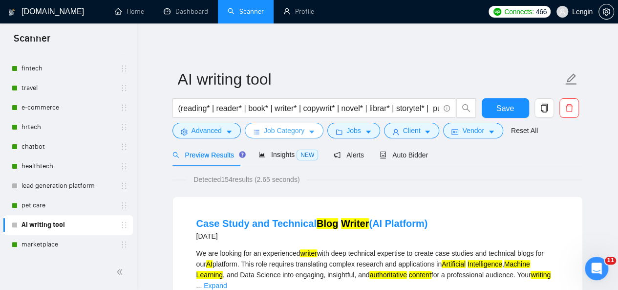
click at [302, 131] on span "Job Category" at bounding box center [284, 130] width 41 height 11
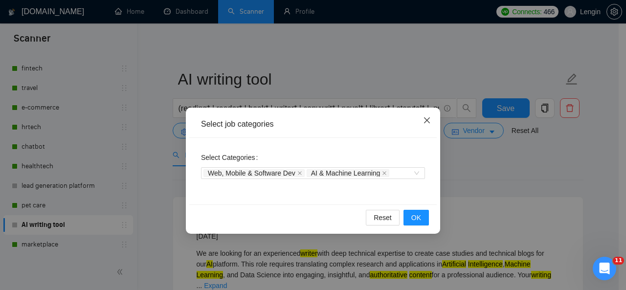
click at [427, 120] on icon "close" at bounding box center [427, 120] width 8 height 8
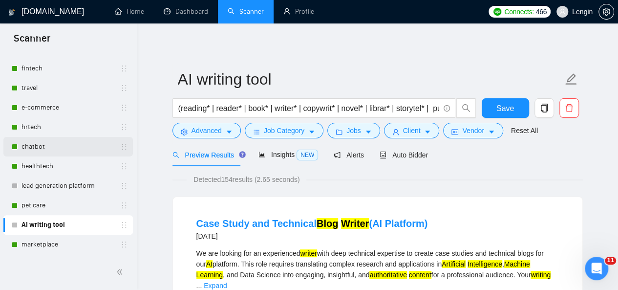
click at [51, 146] on link "chatbot" at bounding box center [68, 147] width 93 height 20
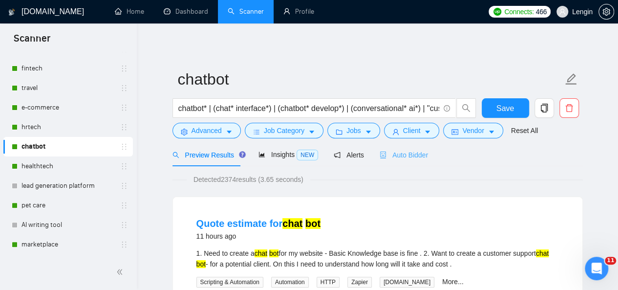
click at [396, 161] on div "Auto Bidder" at bounding box center [404, 154] width 48 height 23
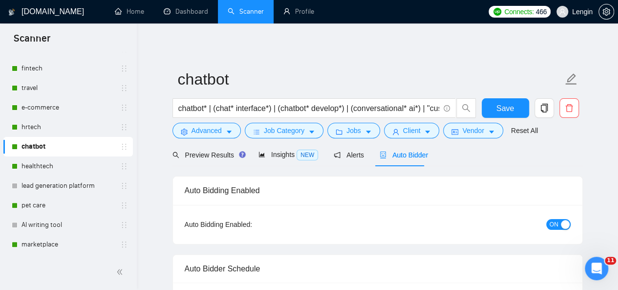
radio input "false"
radio input "true"
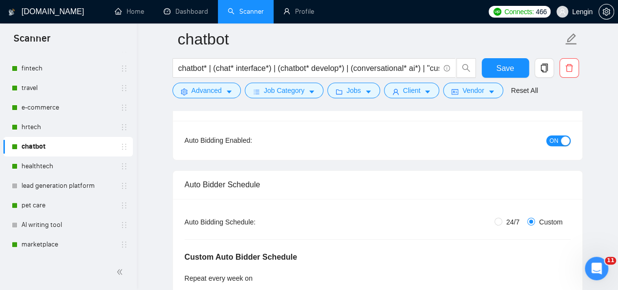
scroll to position [2, 0]
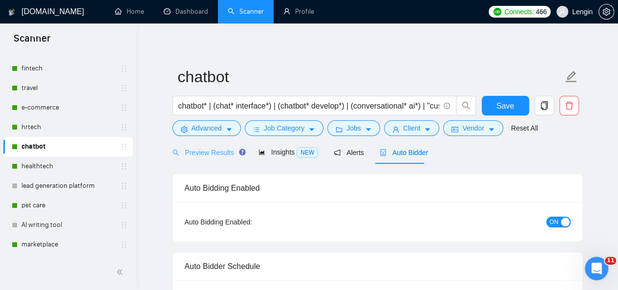
click at [216, 161] on div "Preview Results" at bounding box center [208, 152] width 70 height 23
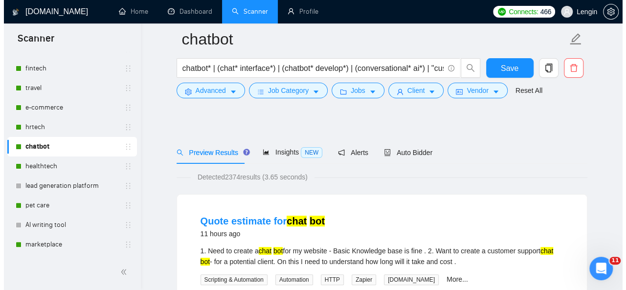
scroll to position [74, 0]
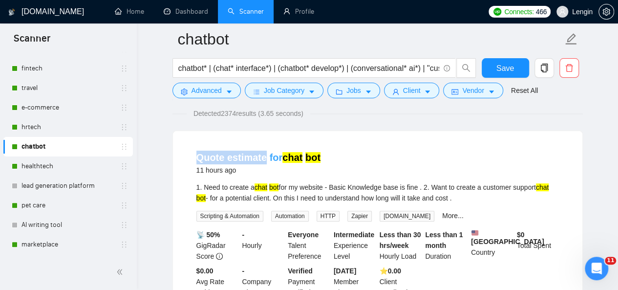
drag, startPoint x: 188, startPoint y: 160, endPoint x: 262, endPoint y: 158, distance: 74.3
click at [262, 158] on li "Quote estimate for chat bot 11 hours ago 1. Need to create a chat bot for my we…" at bounding box center [378, 224] width 386 height 163
copy link "Quote estimate"
click at [222, 93] on button "Advanced" at bounding box center [207, 91] width 68 height 16
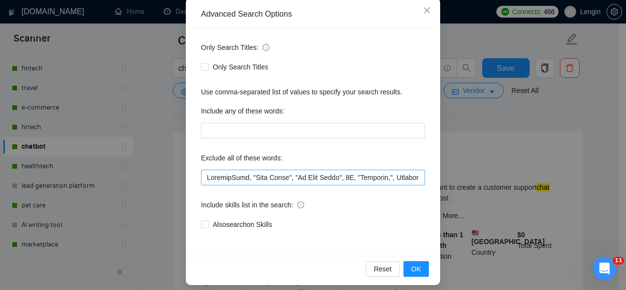
scroll to position [110, 0]
click at [202, 175] on input "text" at bounding box center [313, 177] width 224 height 16
paste input "Quote estimate"
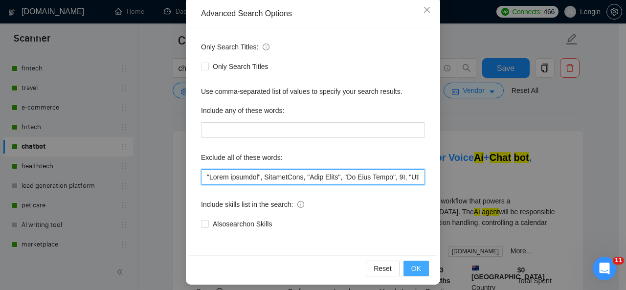
type input ""Lorem ipsumdol", SitametCons, "Adip Elits", "Do Eius Tempo", 8I, "Utlabore,", …"
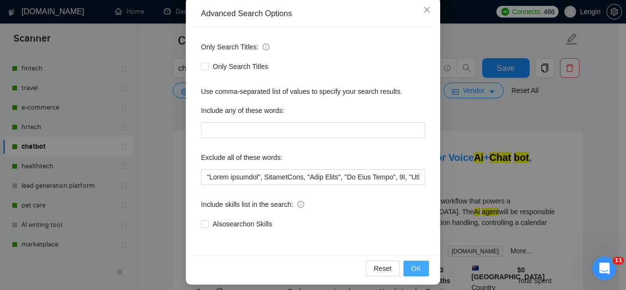
click at [413, 264] on span "OK" at bounding box center [416, 268] width 10 height 11
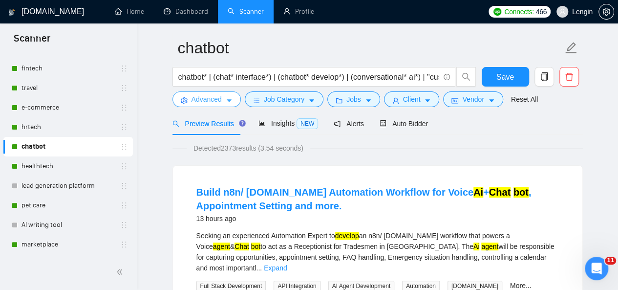
scroll to position [0, 0]
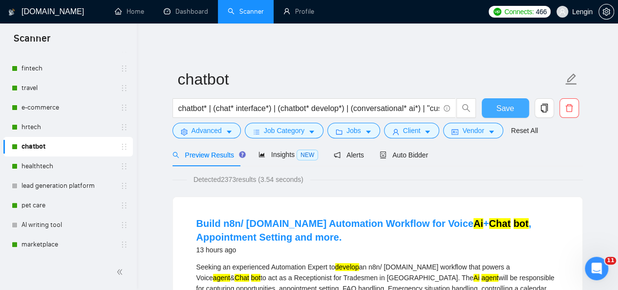
click at [506, 105] on span "Save" at bounding box center [506, 108] width 18 height 12
click at [408, 160] on div "Auto Bidder" at bounding box center [404, 154] width 48 height 23
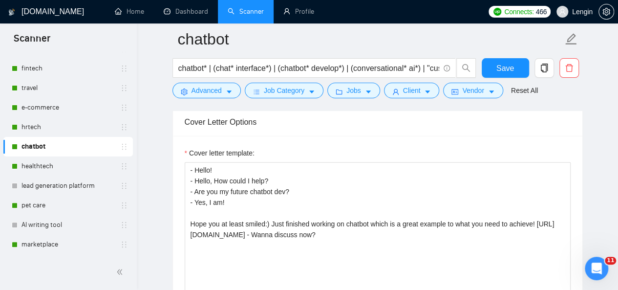
scroll to position [1269, 0]
